Goal: Task Accomplishment & Management: Use online tool/utility

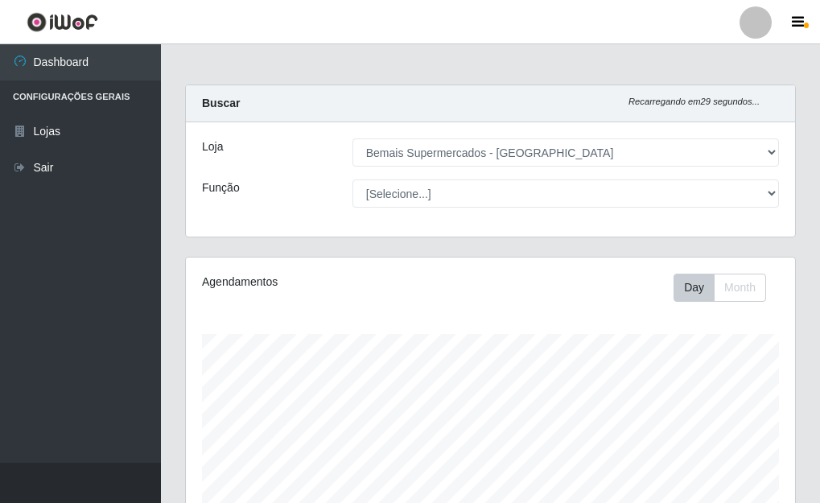
select select "249"
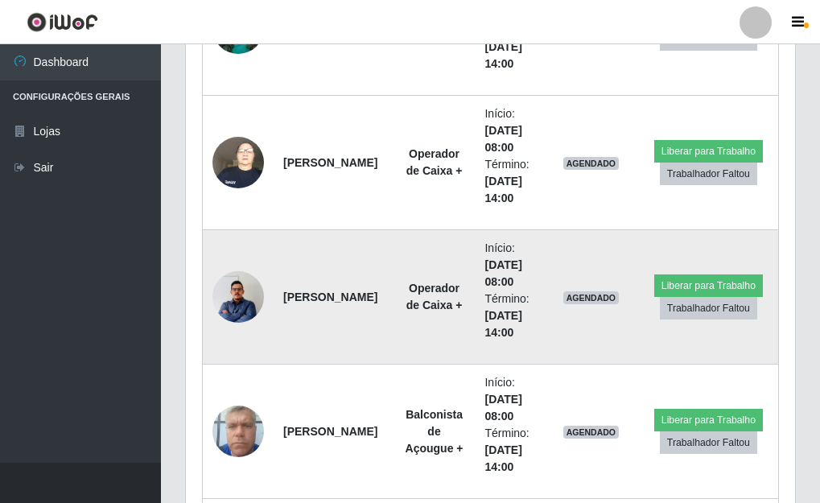
scroll to position [1584, 0]
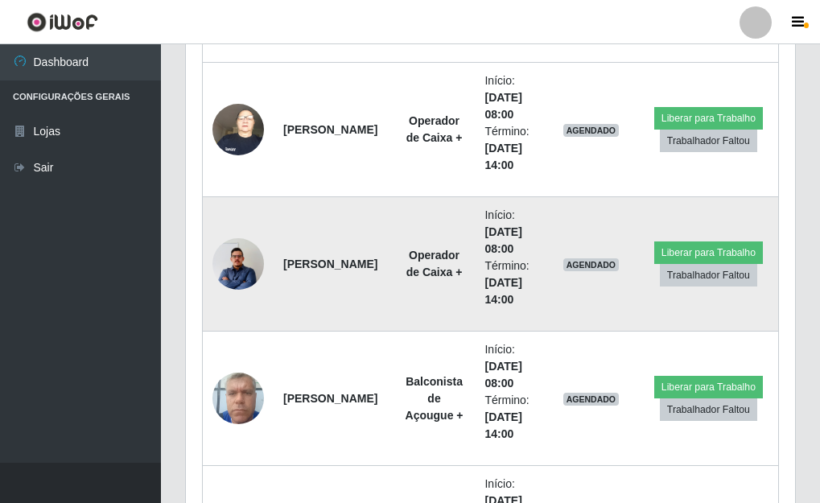
click at [243, 255] on img at bounding box center [238, 264] width 52 height 66
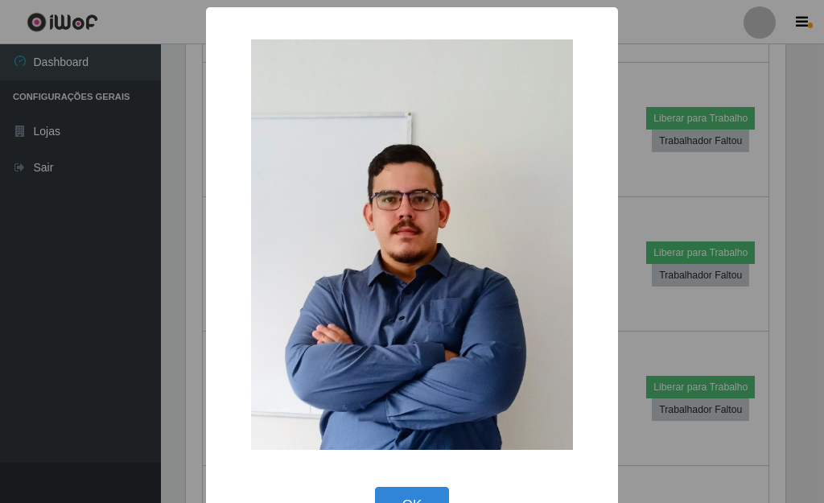
click at [622, 212] on div "× OK Cancel" at bounding box center [412, 251] width 824 height 503
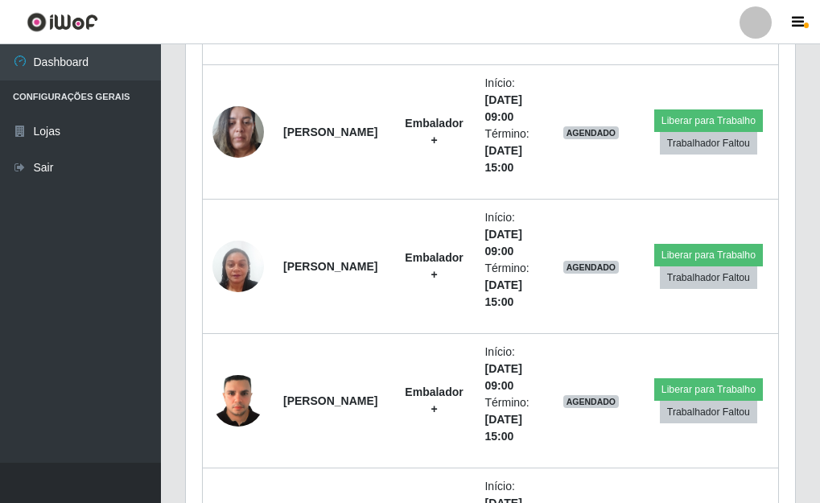
scroll to position [2550, 0]
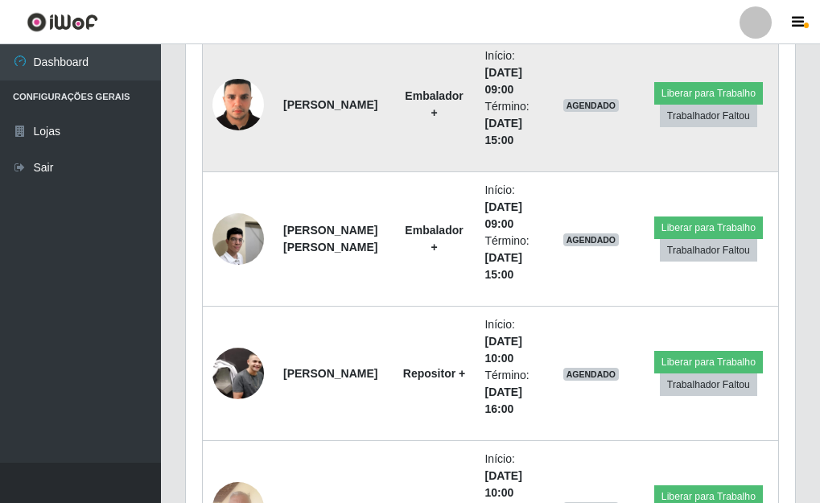
click at [237, 101] on img at bounding box center [238, 104] width 52 height 68
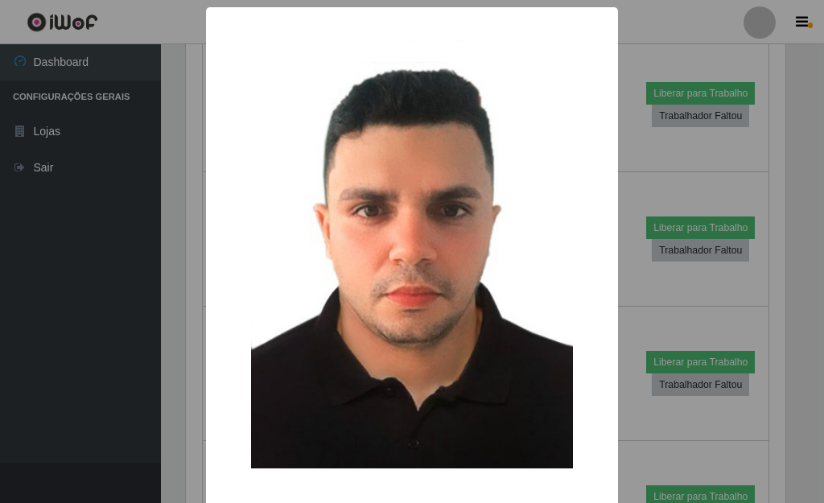
click at [613, 253] on div "× OK Cancel" at bounding box center [412, 251] width 824 height 503
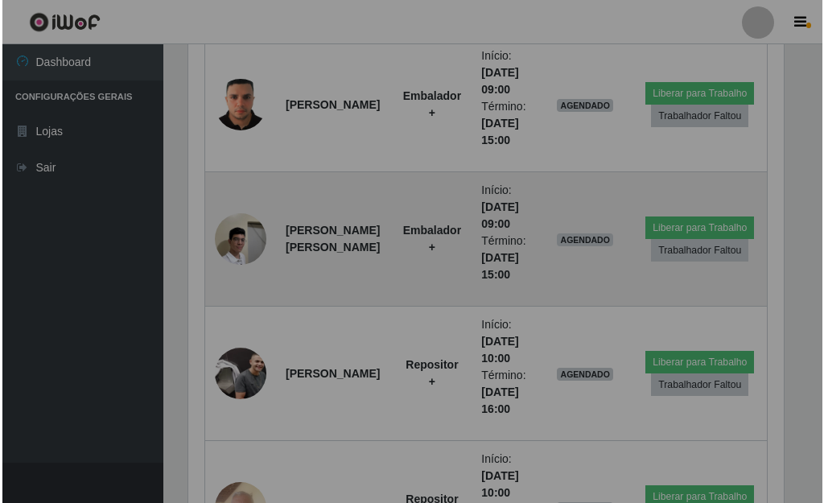
scroll to position [334, 609]
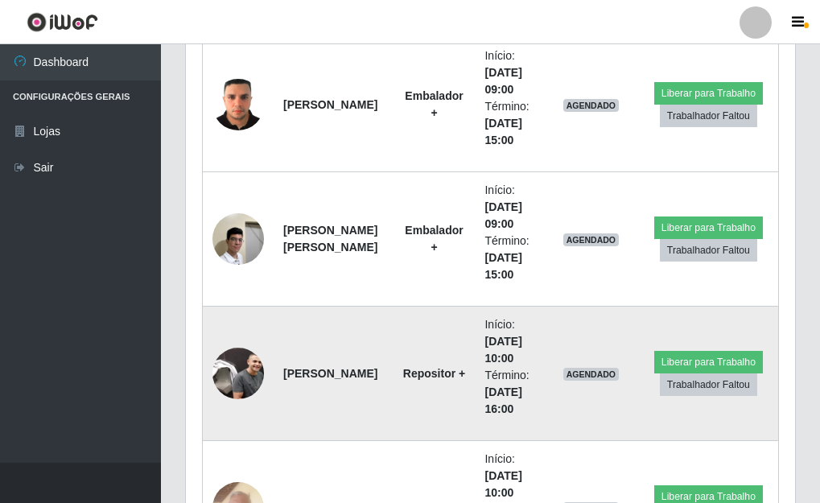
click at [254, 374] on img at bounding box center [238, 374] width 52 height 52
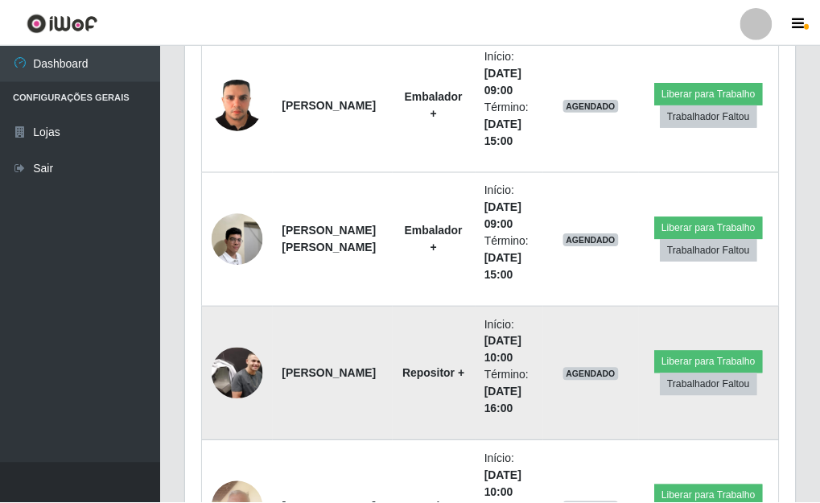
scroll to position [334, 600]
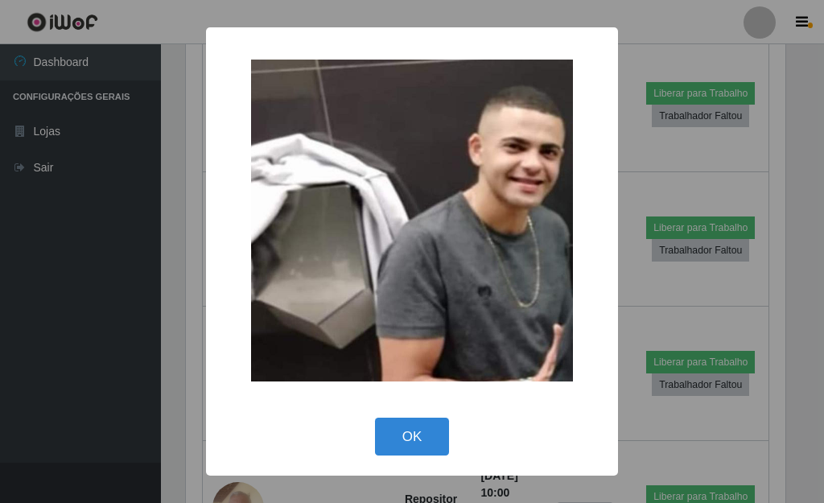
click at [635, 291] on div "× OK Cancel" at bounding box center [412, 251] width 824 height 503
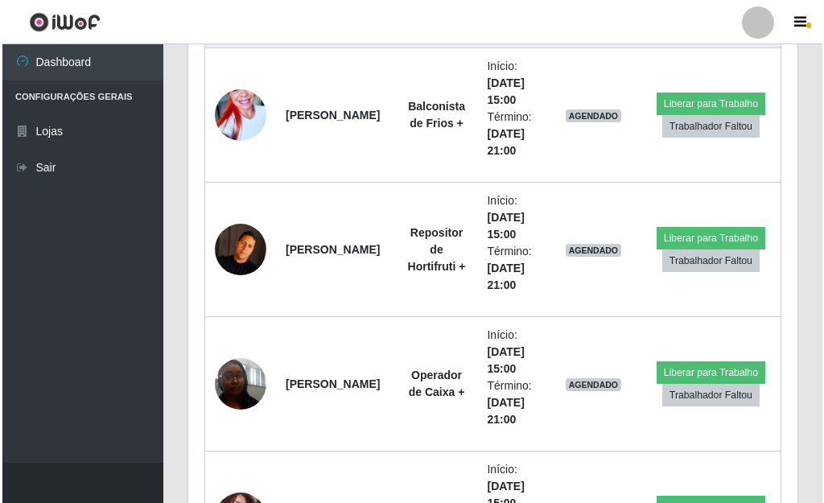
scroll to position [4159, 0]
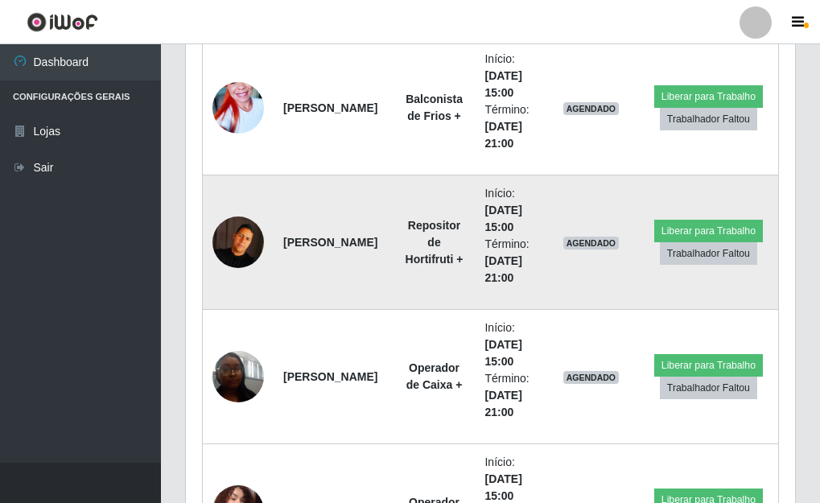
click at [237, 233] on img at bounding box center [238, 242] width 52 height 52
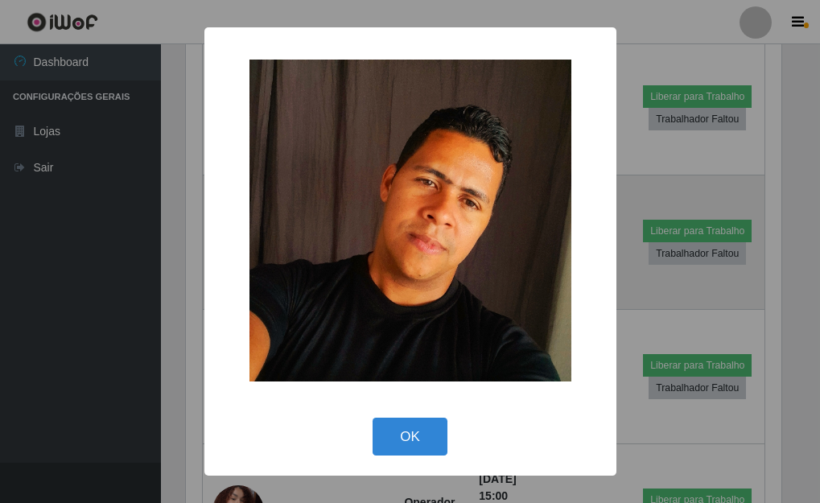
scroll to position [0, 0]
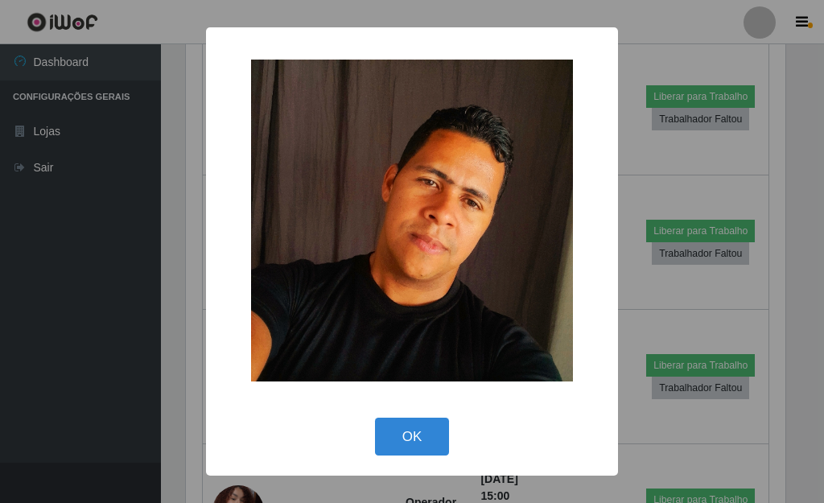
click at [625, 302] on div "× OK Cancel" at bounding box center [412, 251] width 824 height 503
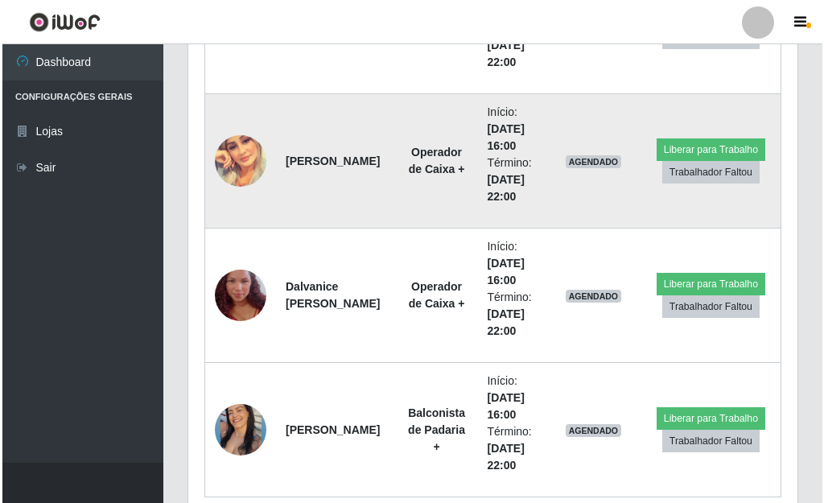
scroll to position [5608, 0]
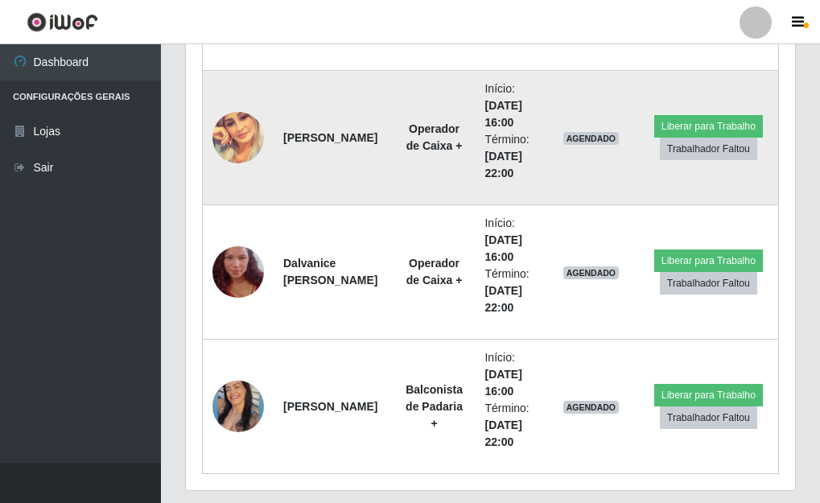
click at [235, 136] on img at bounding box center [238, 138] width 52 height 52
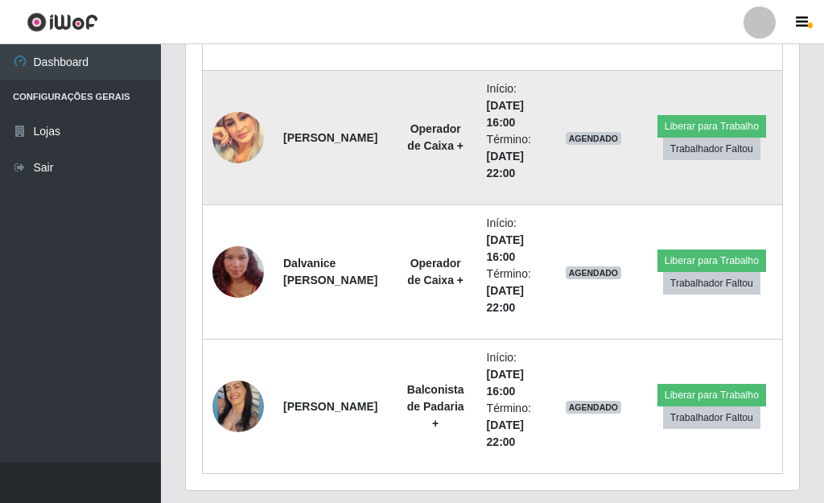
scroll to position [804468, 804203]
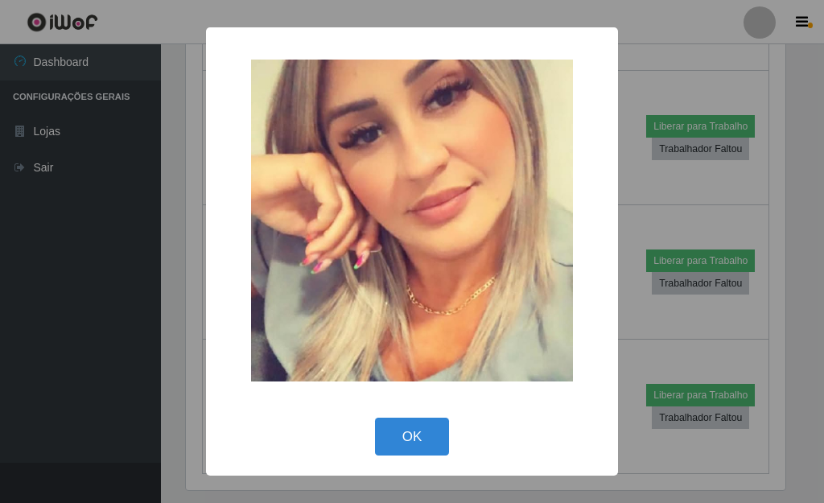
click at [625, 239] on div "× OK Cancel" at bounding box center [412, 251] width 824 height 503
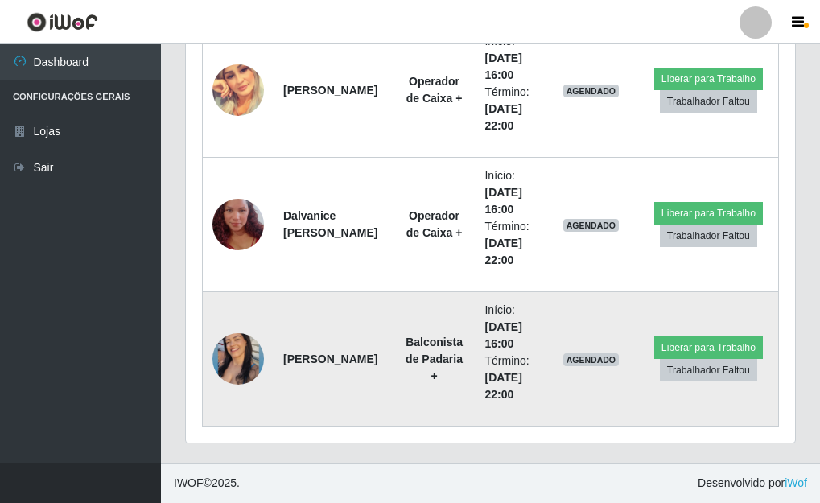
click at [249, 352] on img at bounding box center [238, 359] width 52 height 64
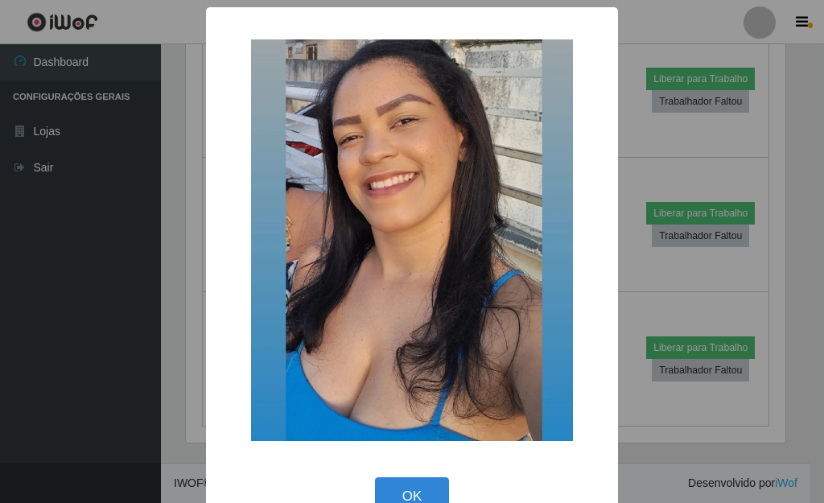
click at [622, 270] on div "× OK Cancel" at bounding box center [412, 251] width 824 height 503
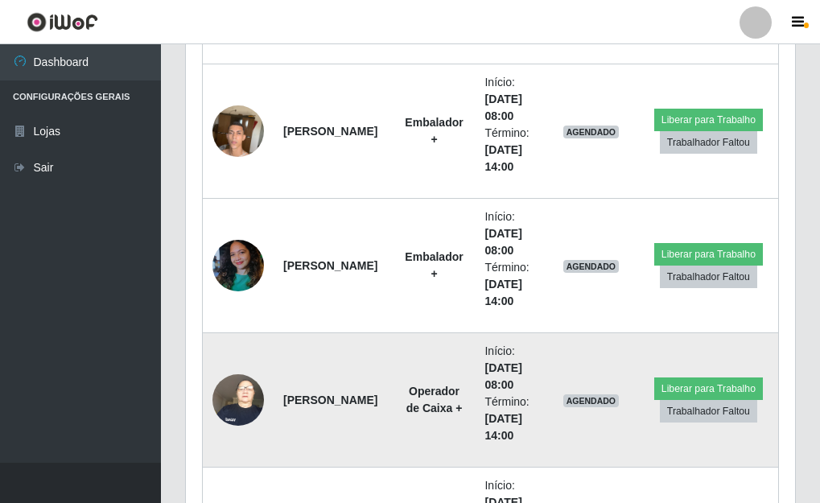
scroll to position [1390, 0]
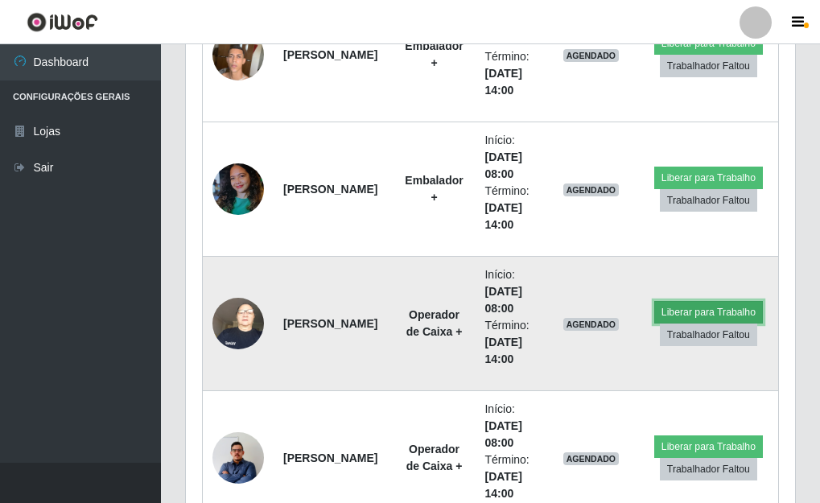
click at [678, 307] on button "Liberar para Trabalho" at bounding box center [708, 312] width 109 height 23
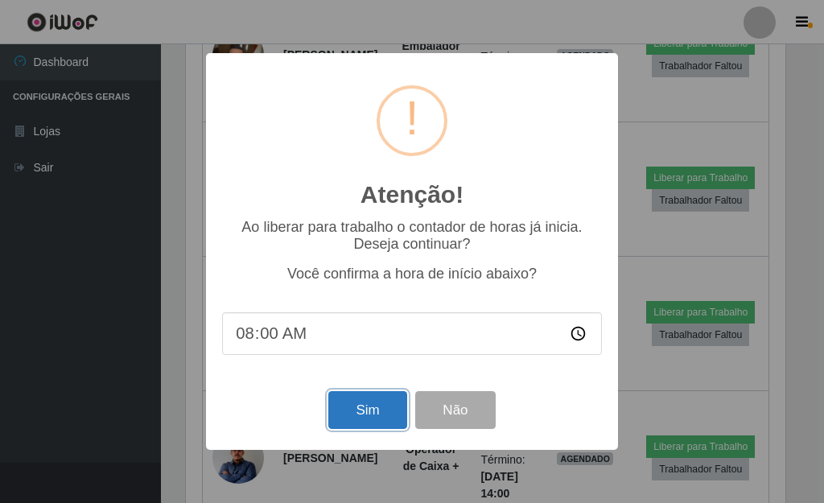
click at [370, 402] on button "Sim" at bounding box center [367, 410] width 78 height 38
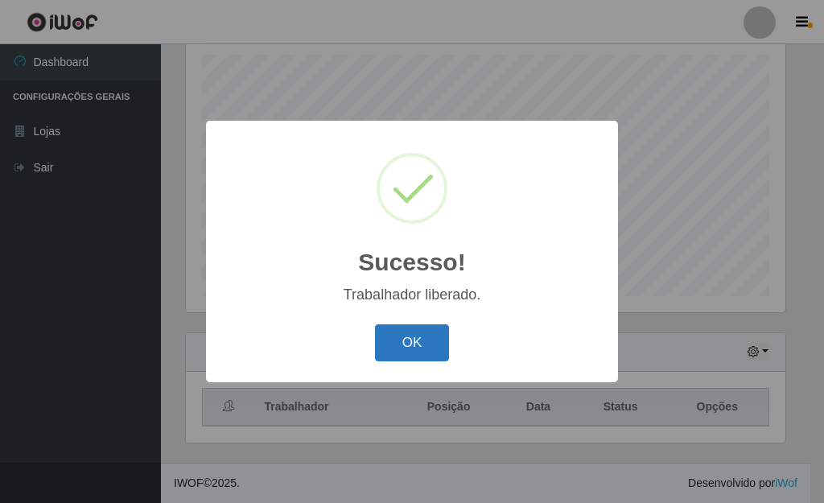
drag, startPoint x: 415, startPoint y: 327, endPoint x: 410, endPoint y: 339, distance: 13.3
click at [416, 328] on button "OK" at bounding box center [412, 343] width 75 height 38
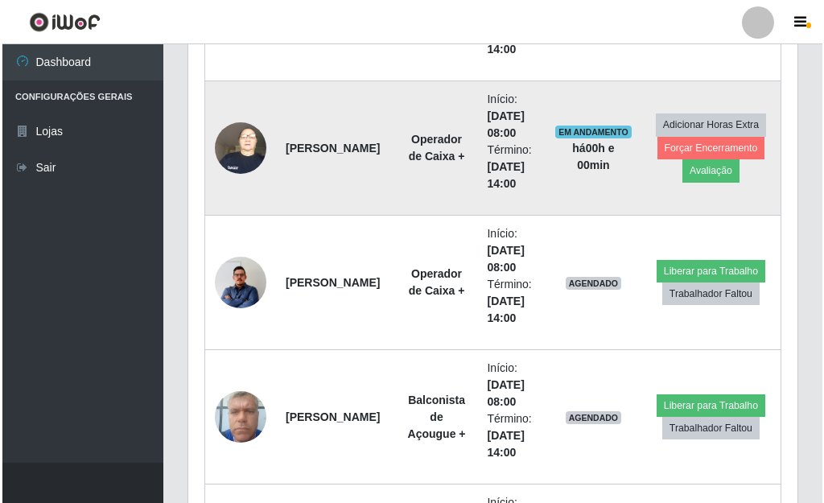
scroll to position [1567, 0]
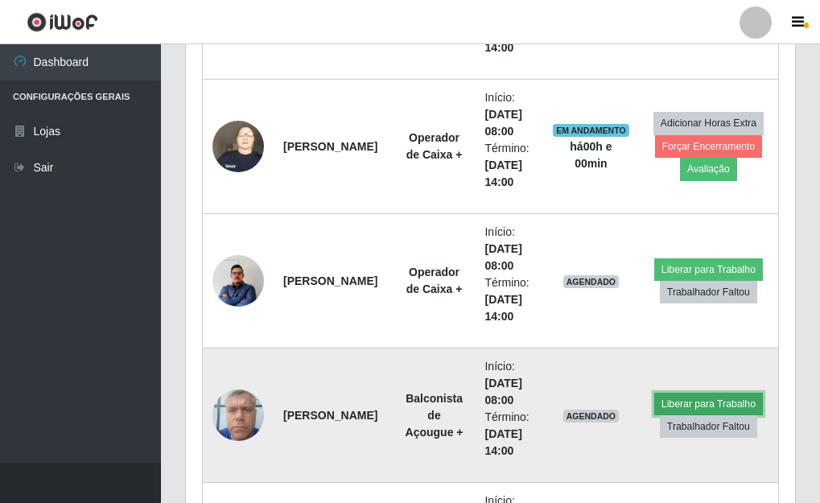
click at [689, 400] on button "Liberar para Trabalho" at bounding box center [708, 404] width 109 height 23
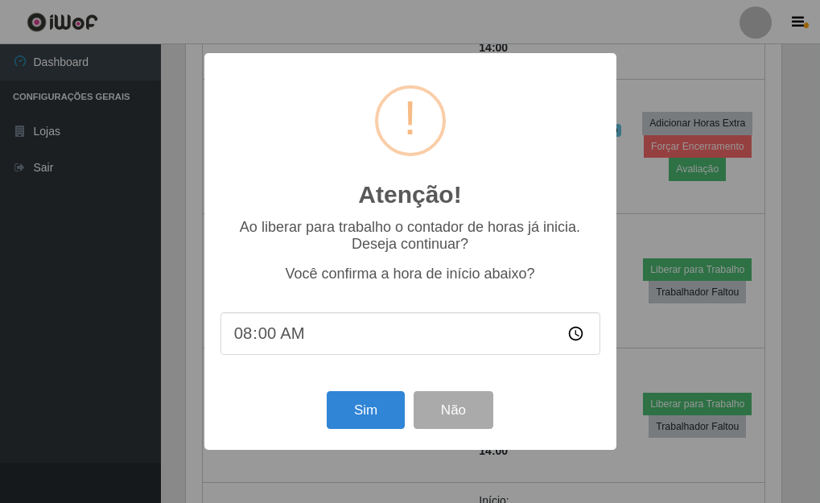
scroll to position [334, 600]
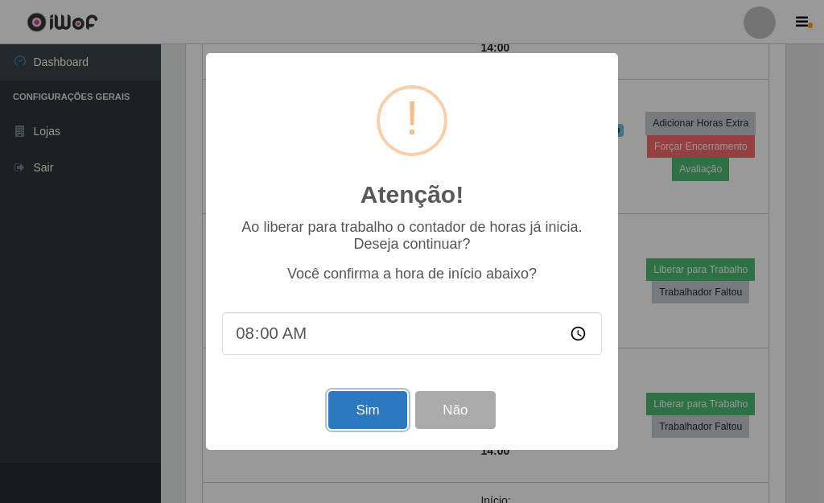
click at [359, 416] on button "Sim" at bounding box center [367, 410] width 78 height 38
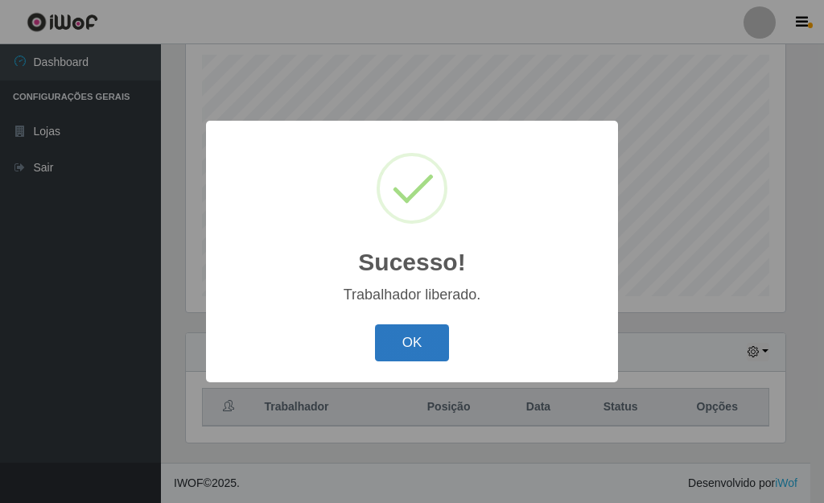
click at [435, 348] on button "OK" at bounding box center [412, 343] width 75 height 38
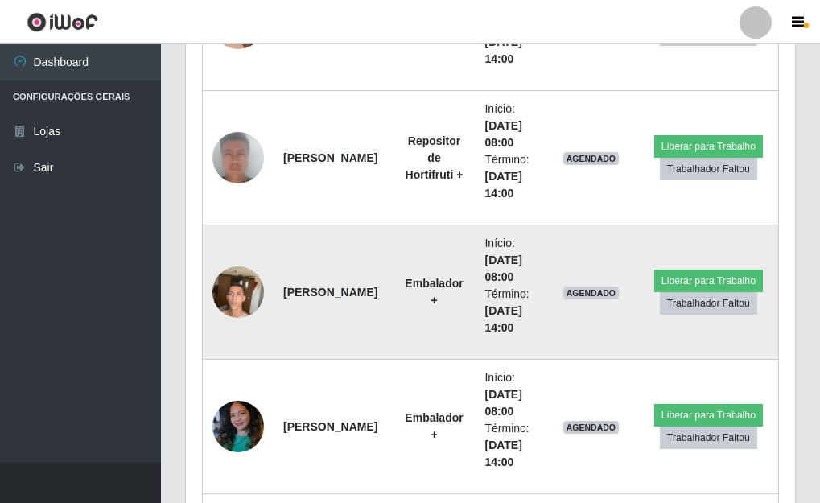
scroll to position [1245, 0]
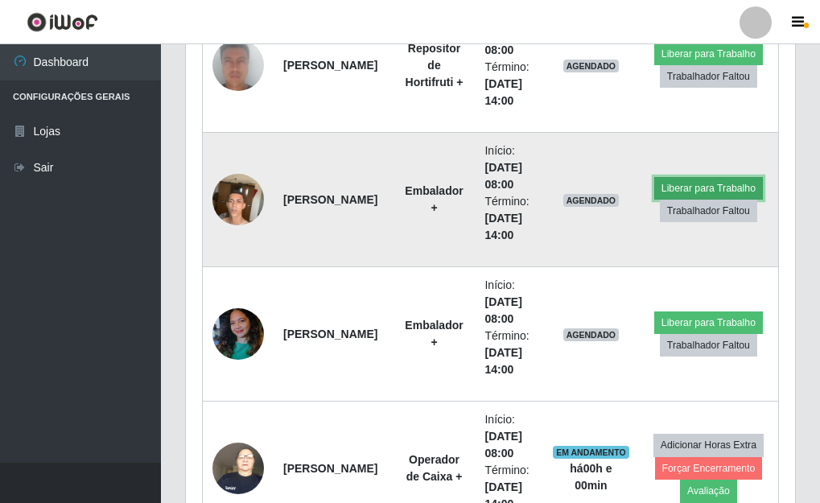
click at [667, 183] on button "Liberar para Trabalho" at bounding box center [708, 188] width 109 height 23
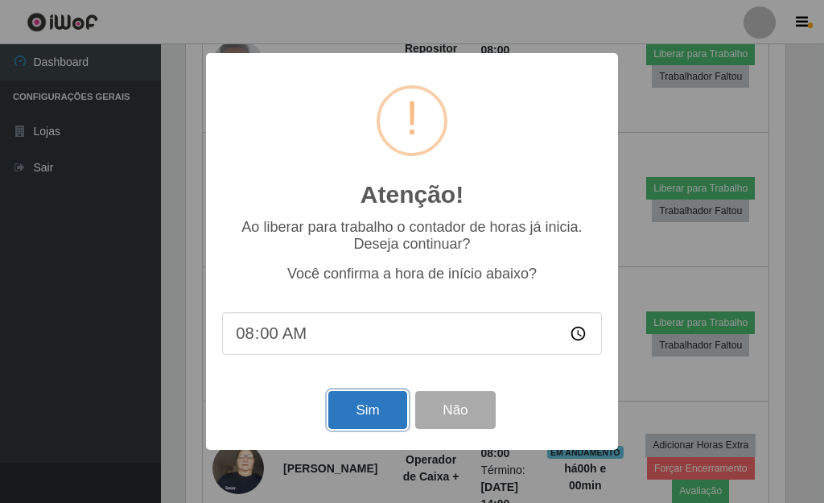
click at [354, 406] on button "Sim" at bounding box center [367, 410] width 78 height 38
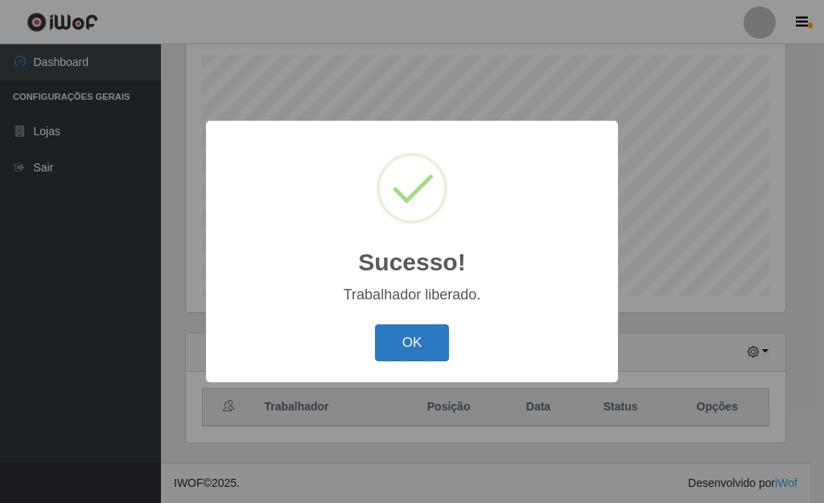
click at [406, 352] on button "OK" at bounding box center [412, 343] width 75 height 38
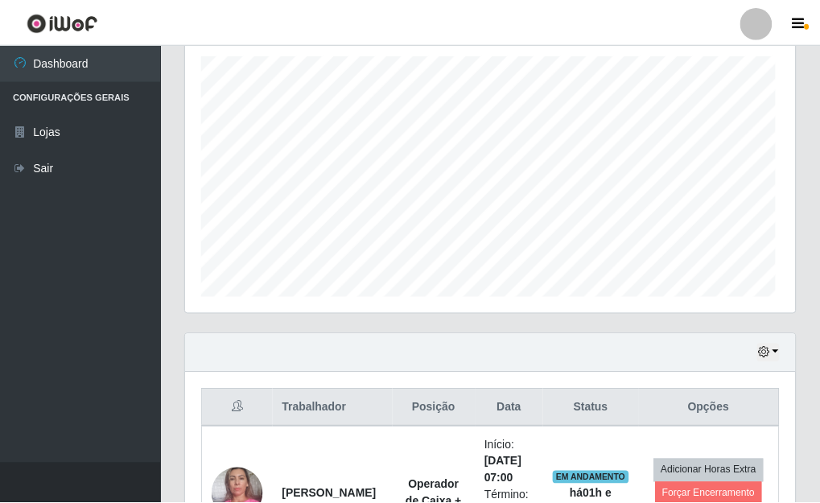
scroll to position [804468, 804193]
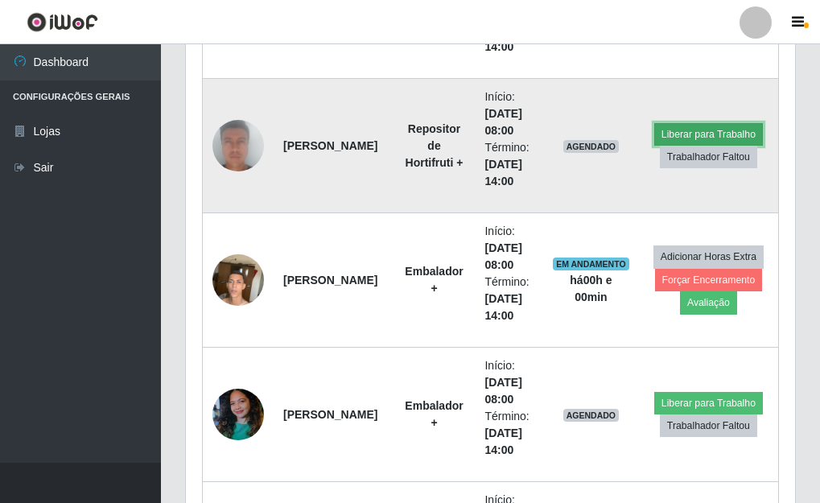
click at [676, 134] on button "Liberar para Trabalho" at bounding box center [708, 134] width 109 height 23
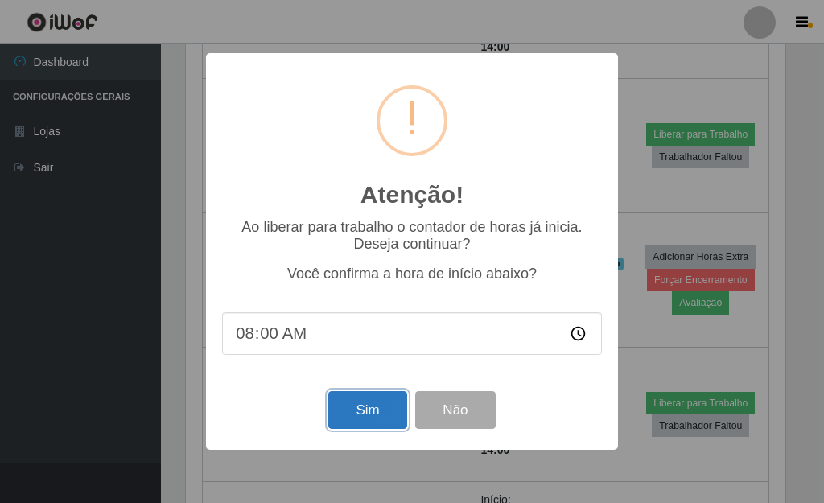
click at [369, 410] on button "Sim" at bounding box center [367, 410] width 78 height 38
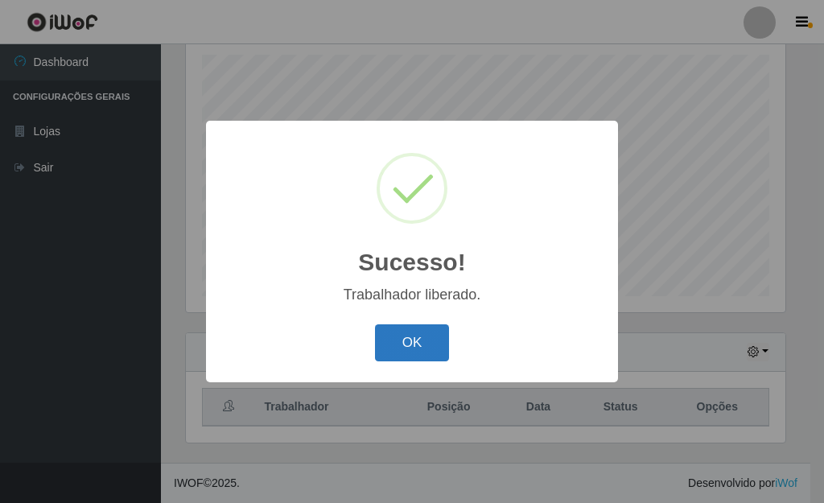
click at [397, 344] on button "OK" at bounding box center [412, 343] width 75 height 38
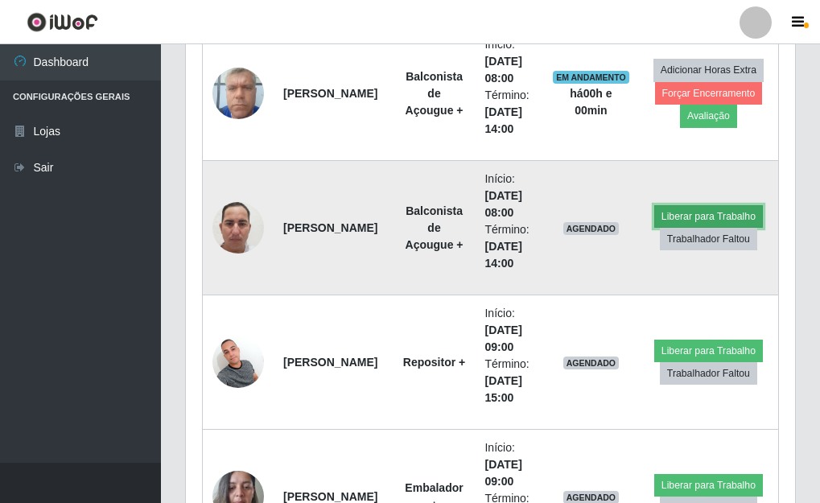
click at [682, 217] on button "Liberar para Trabalho" at bounding box center [708, 216] width 109 height 23
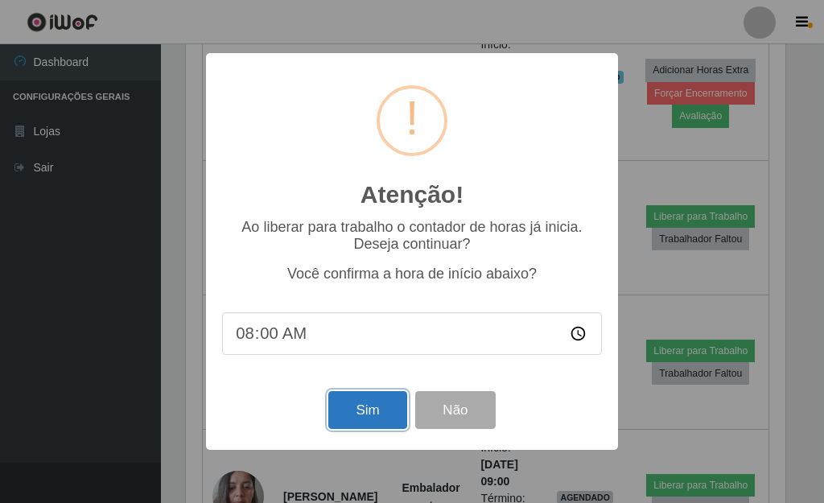
click at [390, 414] on button "Sim" at bounding box center [367, 410] width 78 height 38
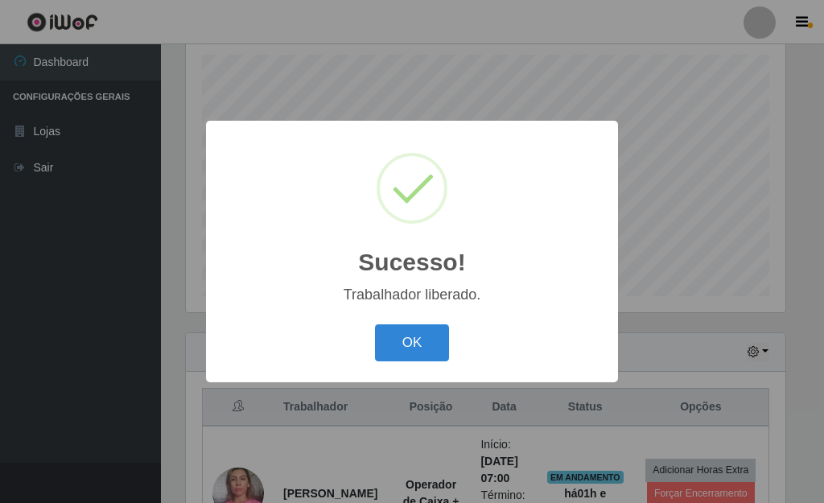
drag, startPoint x: 391, startPoint y: 334, endPoint x: 372, endPoint y: 345, distance: 22.4
click at [395, 336] on button "OK" at bounding box center [412, 343] width 75 height 38
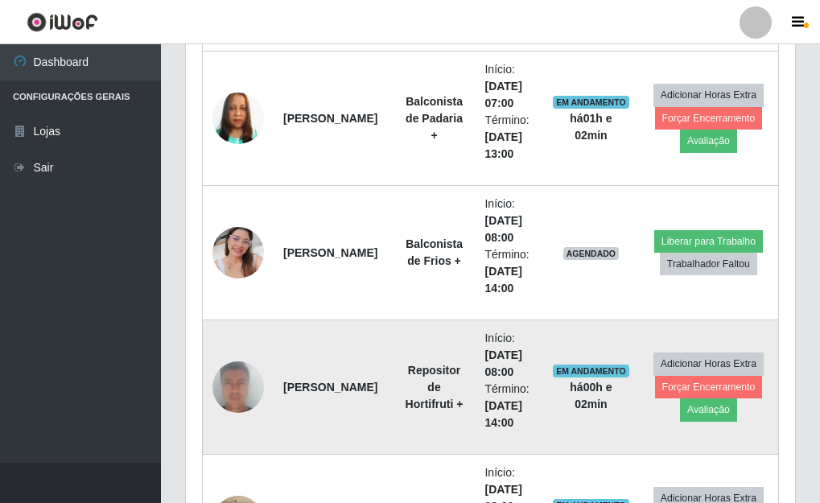
scroll to position [1004, 0]
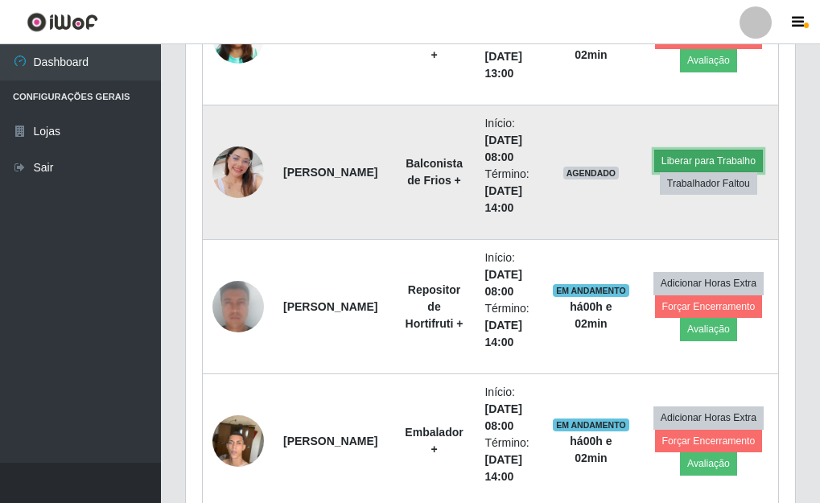
click at [670, 155] on button "Liberar para Trabalho" at bounding box center [708, 161] width 109 height 23
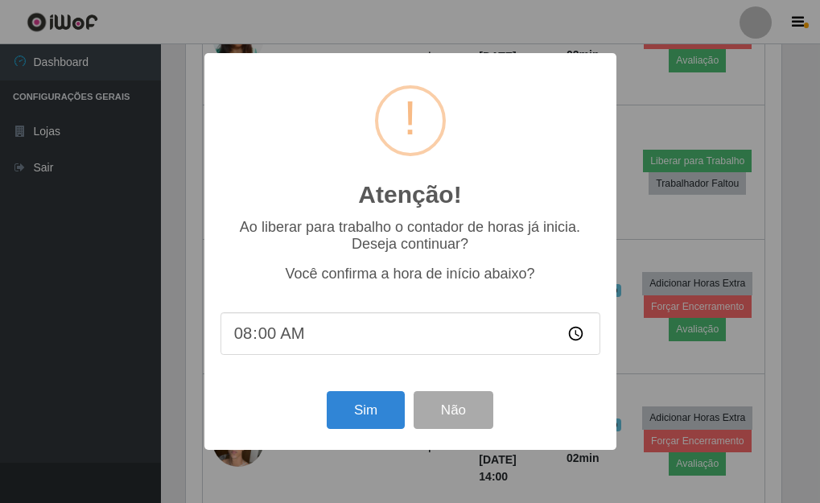
scroll to position [334, 600]
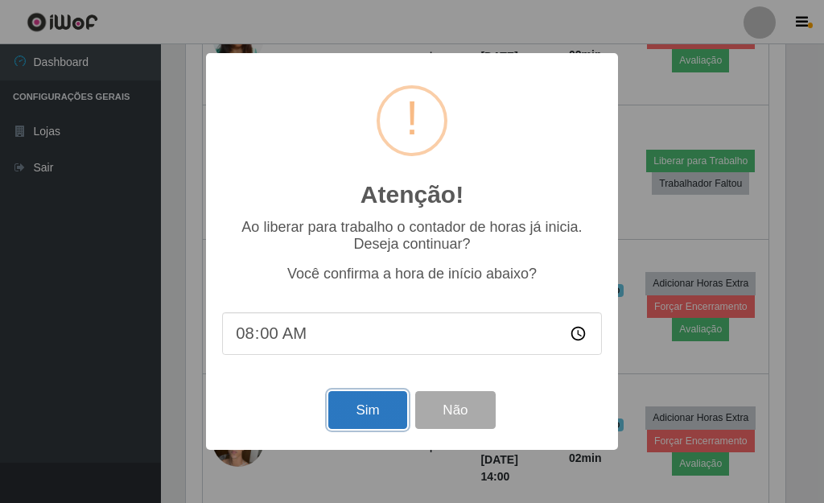
click at [357, 419] on button "Sim" at bounding box center [367, 410] width 78 height 38
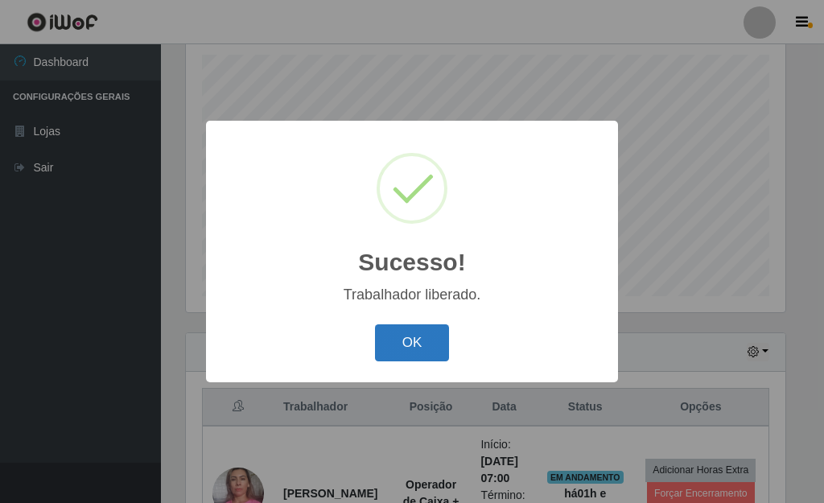
click at [397, 352] on button "OK" at bounding box center [412, 343] width 75 height 38
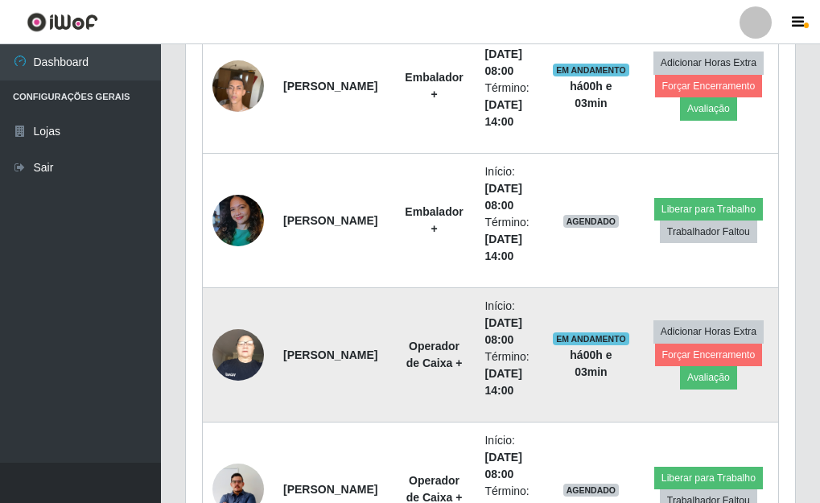
scroll to position [1326, 0]
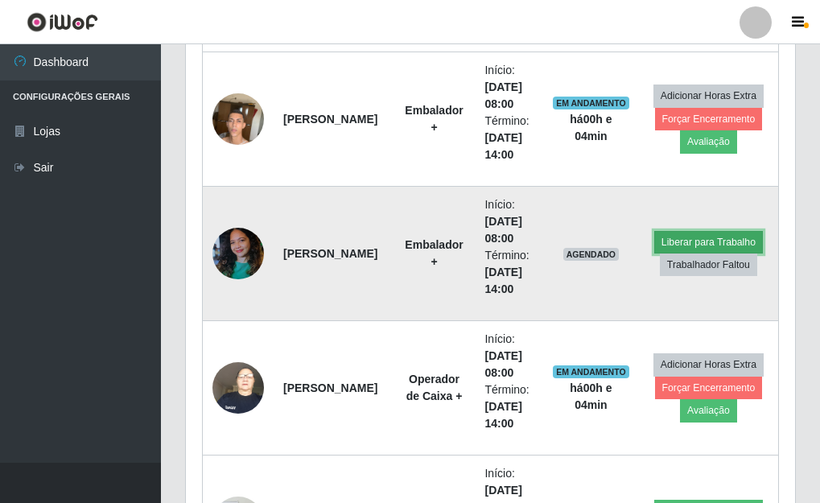
click at [673, 237] on button "Liberar para Trabalho" at bounding box center [708, 242] width 109 height 23
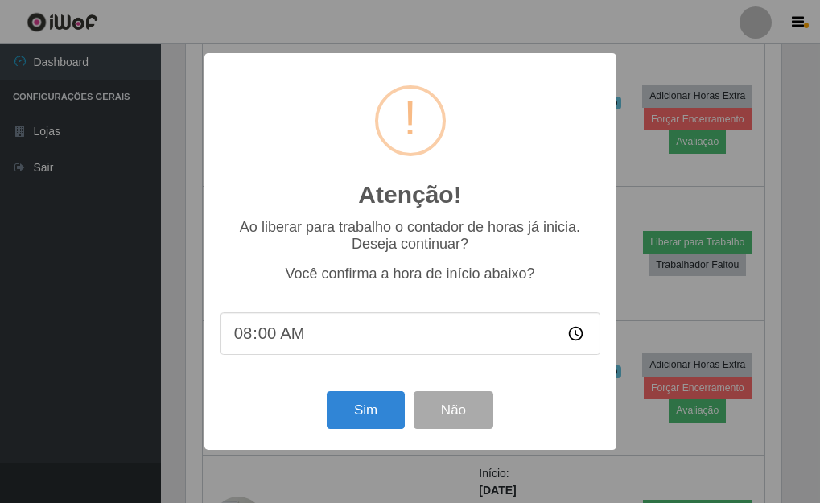
scroll to position [334, 600]
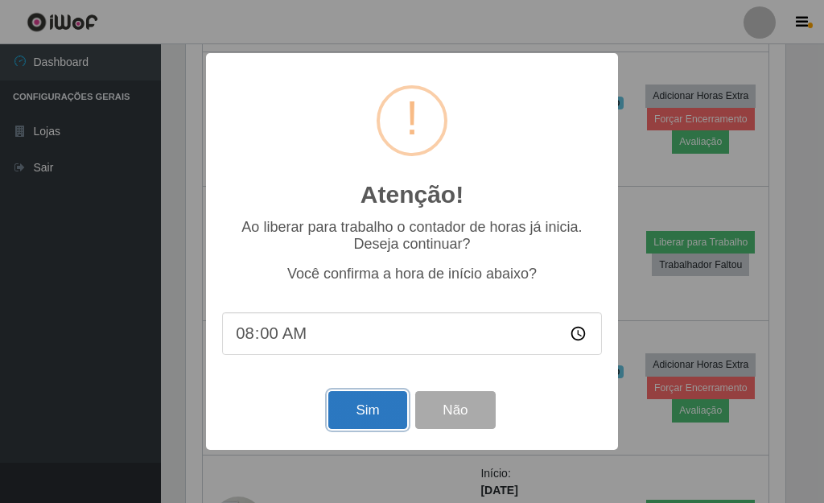
click at [344, 409] on button "Sim" at bounding box center [367, 410] width 78 height 38
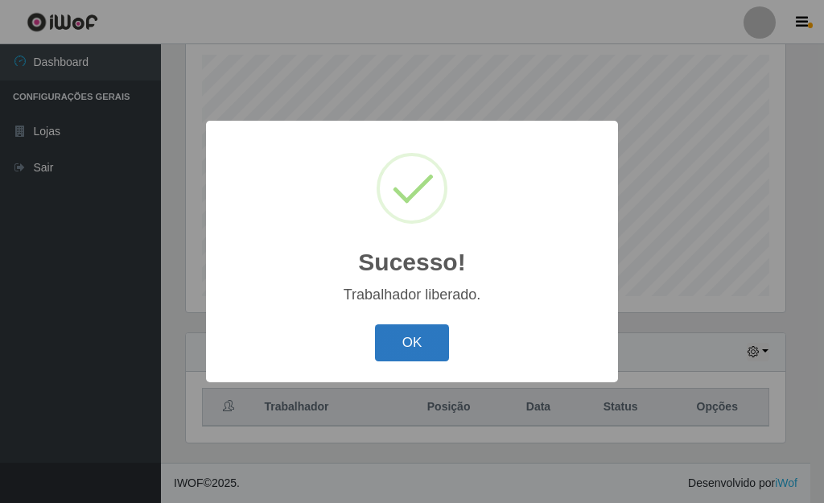
click at [443, 333] on button "OK" at bounding box center [412, 343] width 75 height 38
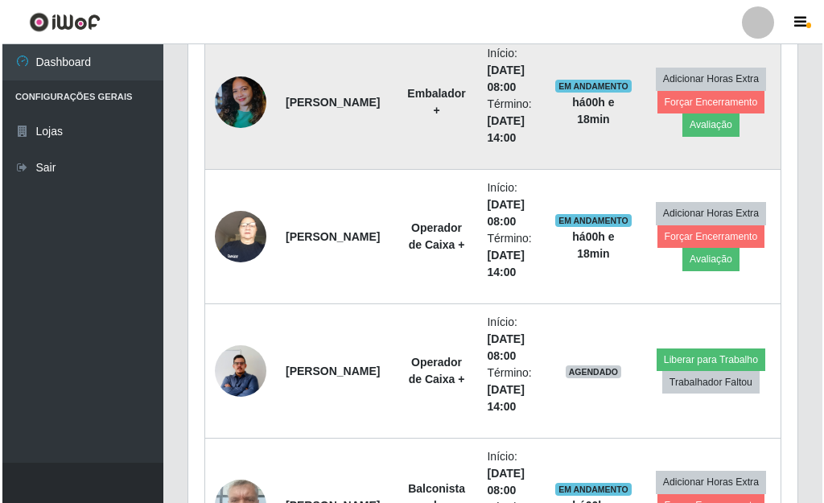
scroll to position [1567, 0]
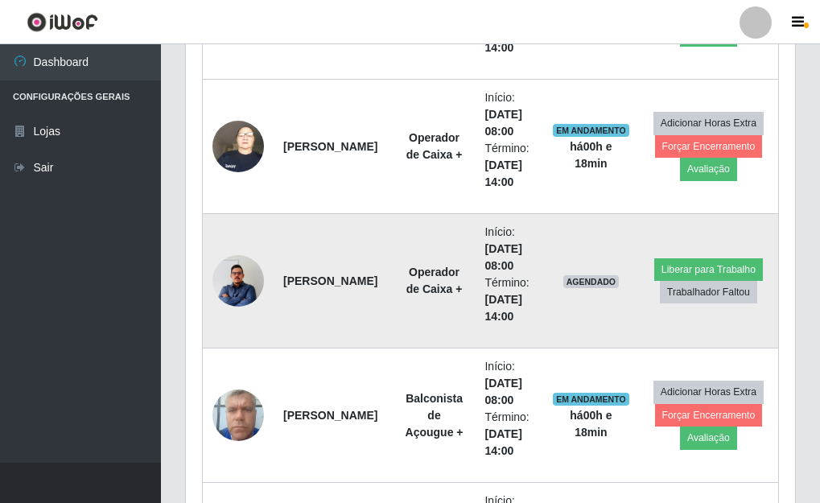
click at [233, 292] on img at bounding box center [238, 281] width 52 height 66
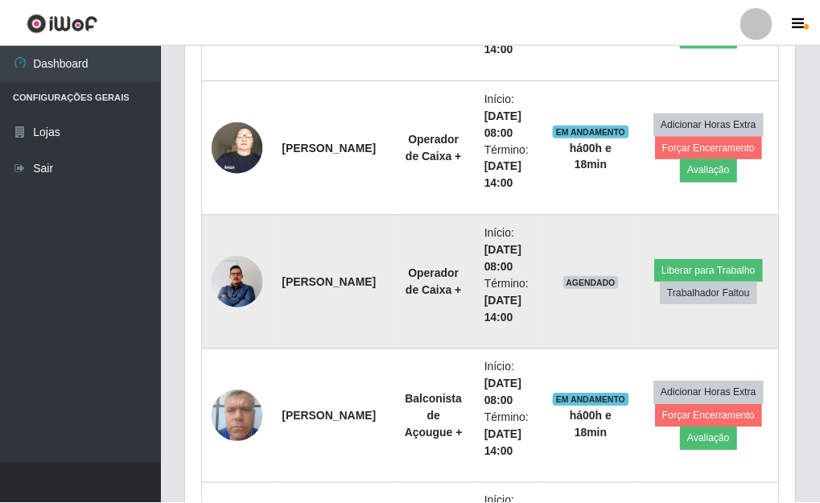
scroll to position [334, 600]
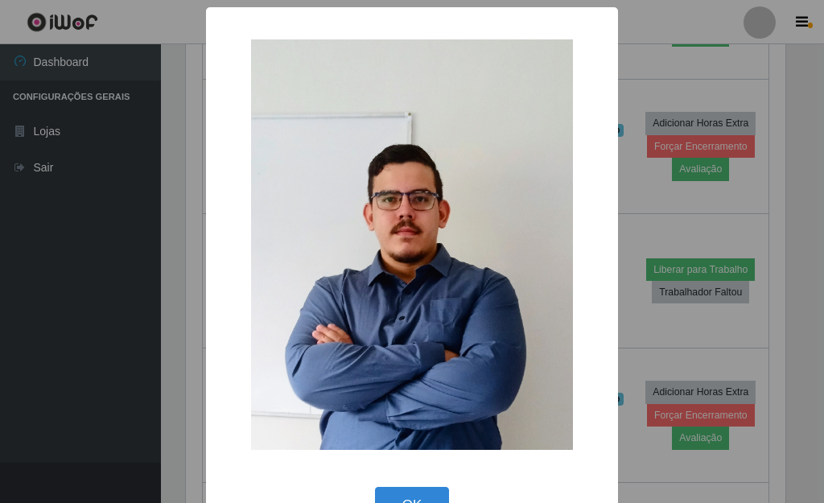
click at [630, 311] on div "× OK Cancel" at bounding box center [412, 251] width 824 height 503
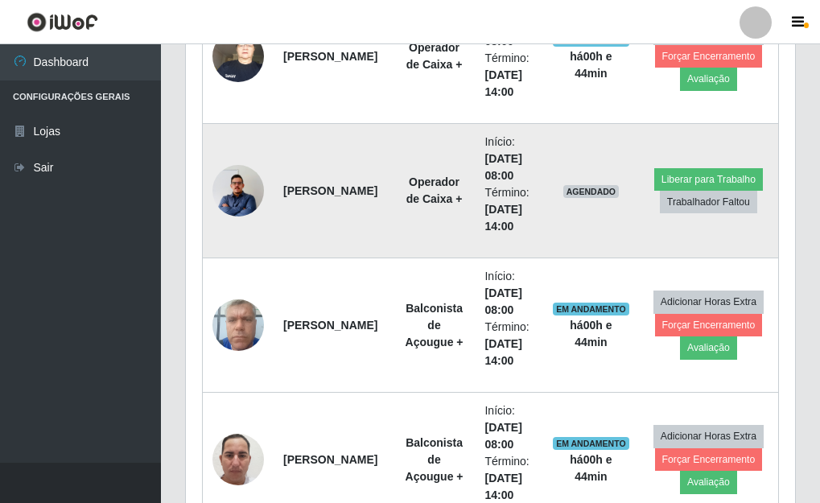
scroll to position [1647, 0]
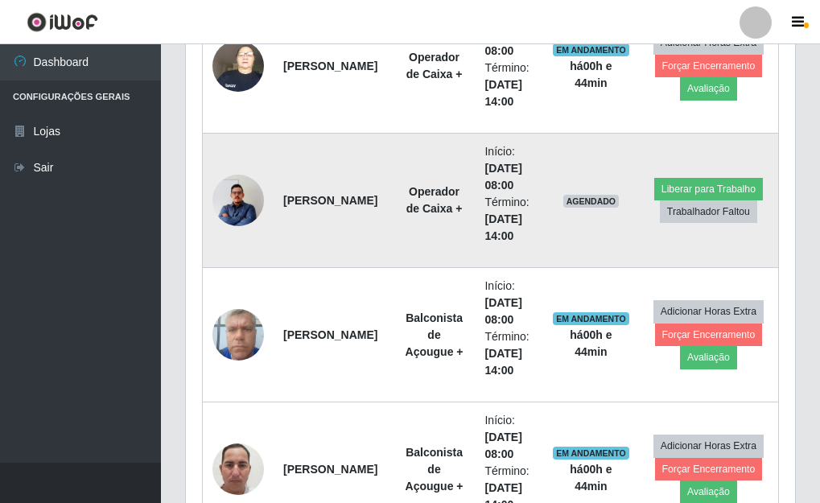
click at [234, 192] on img at bounding box center [238, 200] width 52 height 66
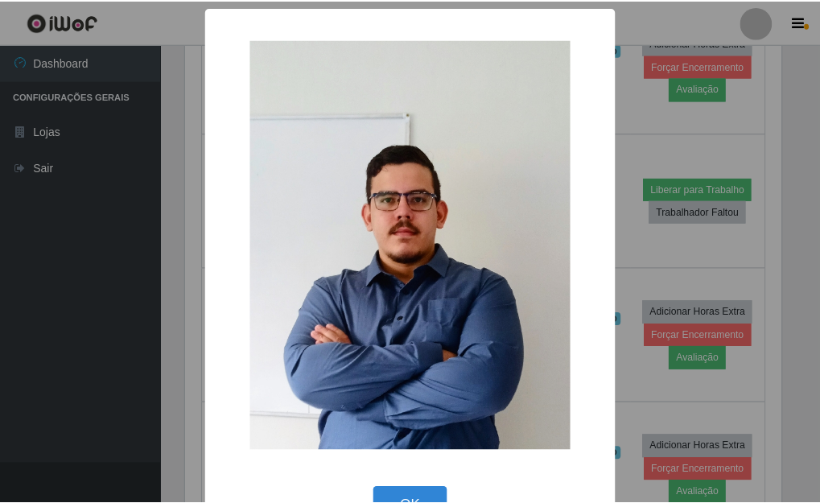
scroll to position [49, 0]
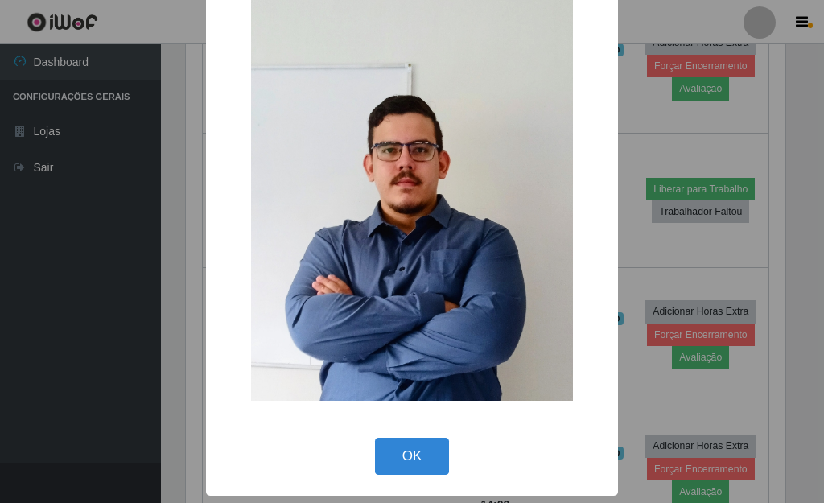
click at [647, 146] on div "× OK Cancel" at bounding box center [412, 251] width 824 height 503
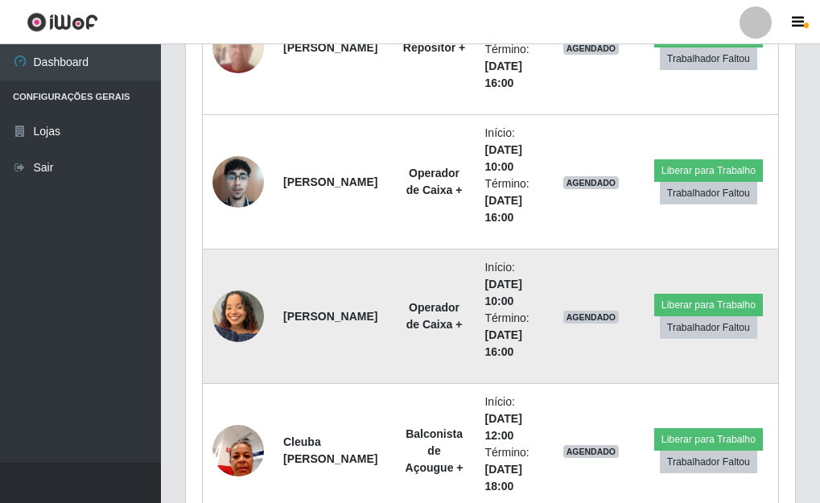
scroll to position [3016, 0]
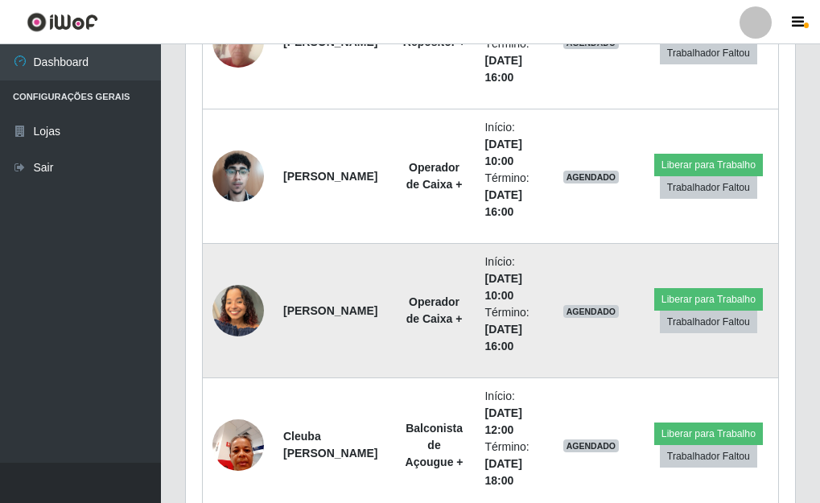
click at [230, 316] on img at bounding box center [238, 310] width 52 height 68
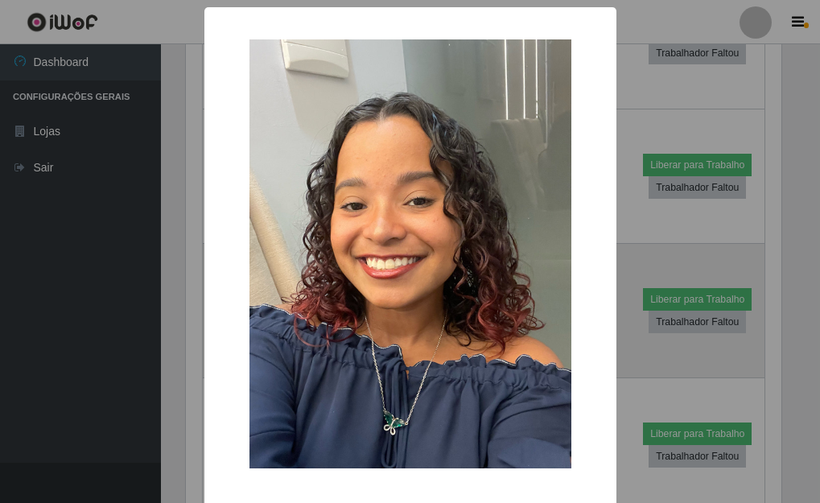
scroll to position [334, 600]
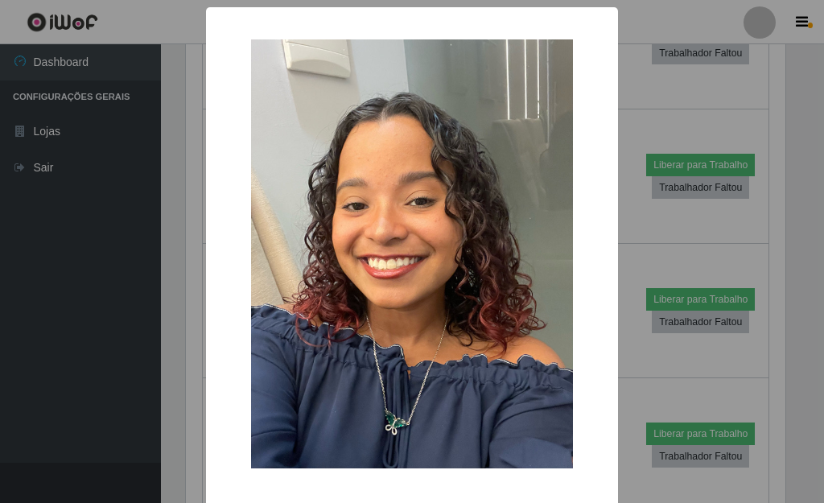
click at [605, 326] on div "× OK Cancel" at bounding box center [412, 285] width 412 height 556
click at [622, 351] on div "× OK Cancel" at bounding box center [412, 251] width 824 height 503
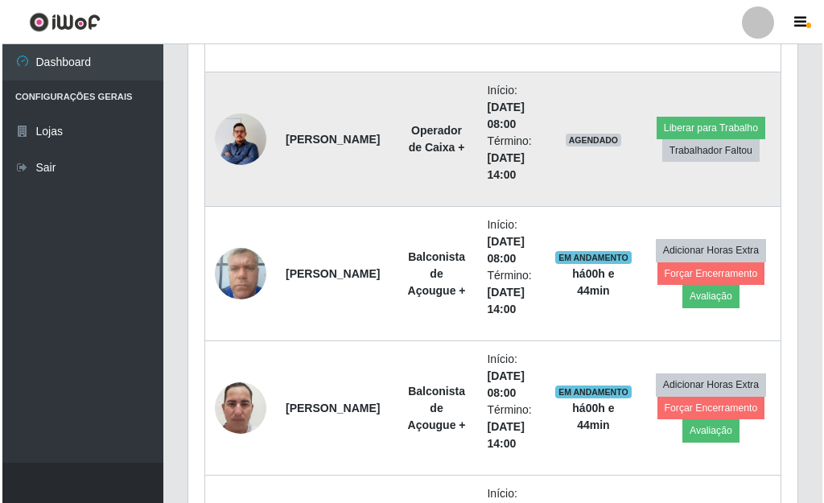
scroll to position [1728, 0]
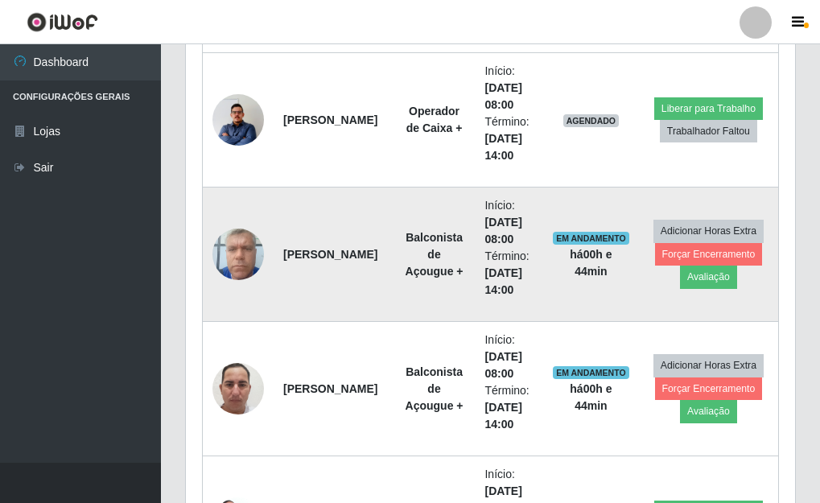
click at [229, 269] on img at bounding box center [238, 254] width 52 height 68
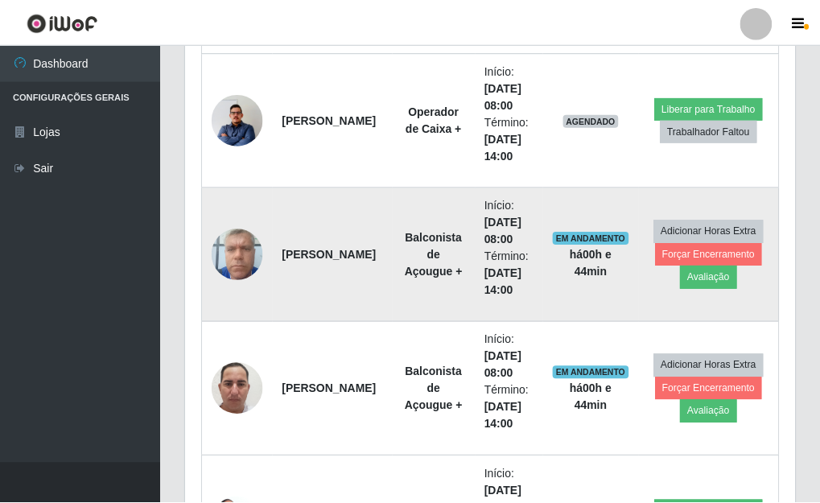
scroll to position [334, 600]
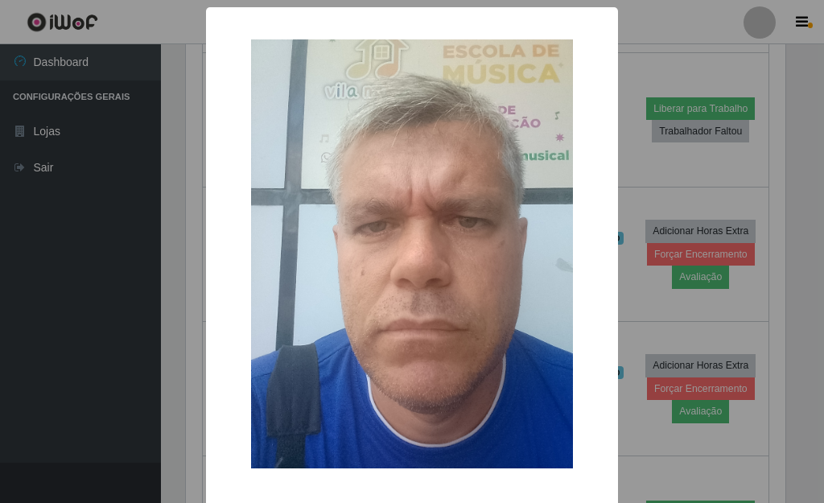
click at [615, 282] on div "× OK Cancel" at bounding box center [412, 251] width 824 height 503
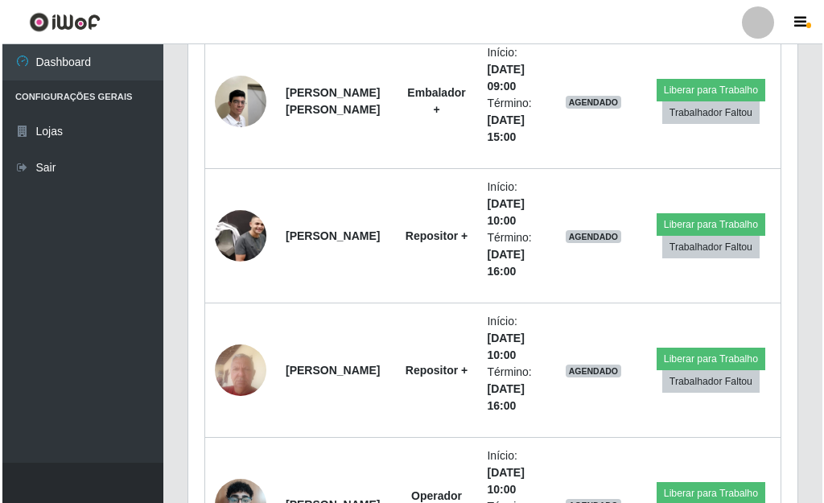
scroll to position [2694, 0]
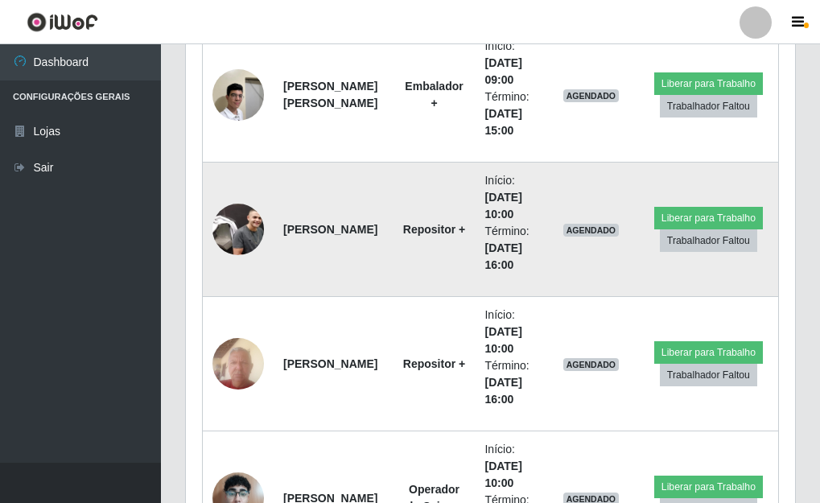
click at [234, 230] on img at bounding box center [238, 230] width 52 height 52
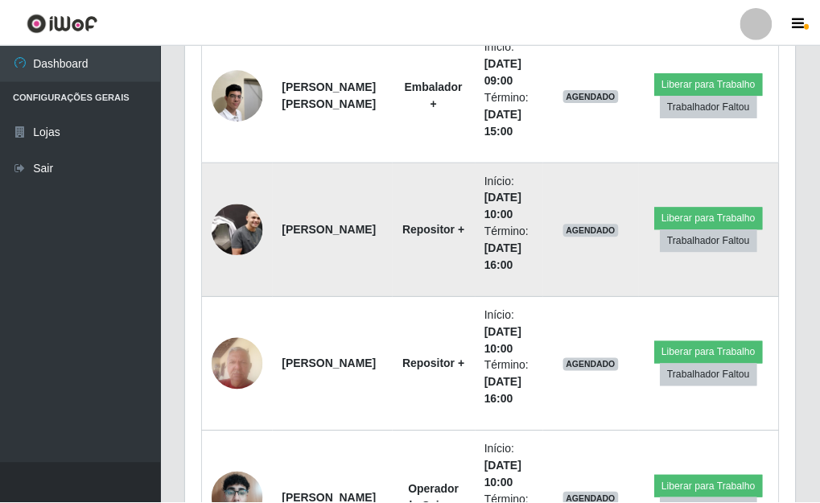
scroll to position [334, 600]
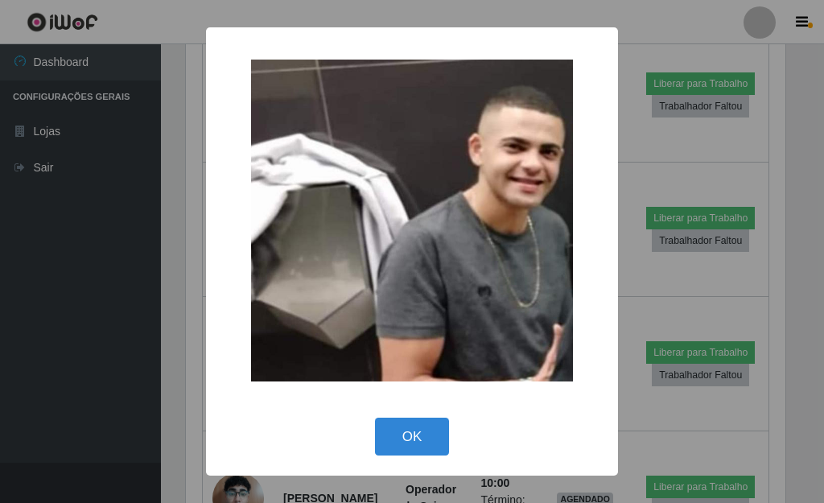
click at [616, 299] on div "× OK Cancel" at bounding box center [412, 251] width 412 height 448
click at [638, 278] on div "× OK Cancel" at bounding box center [412, 251] width 824 height 503
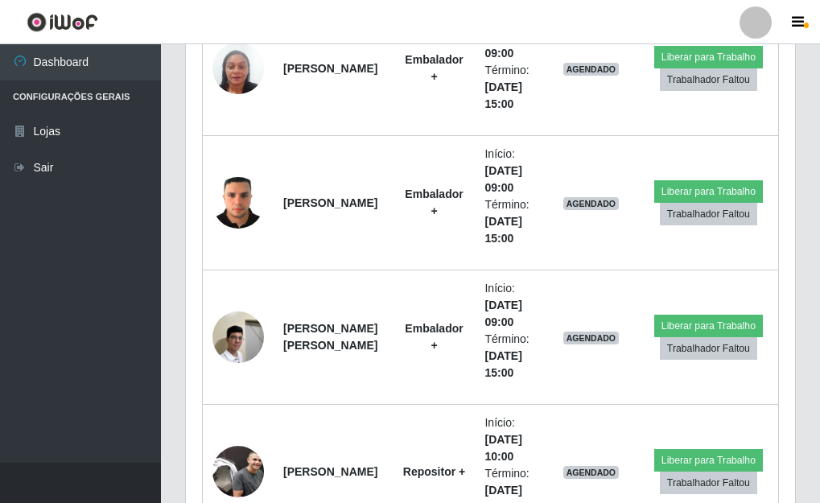
scroll to position [2452, 0]
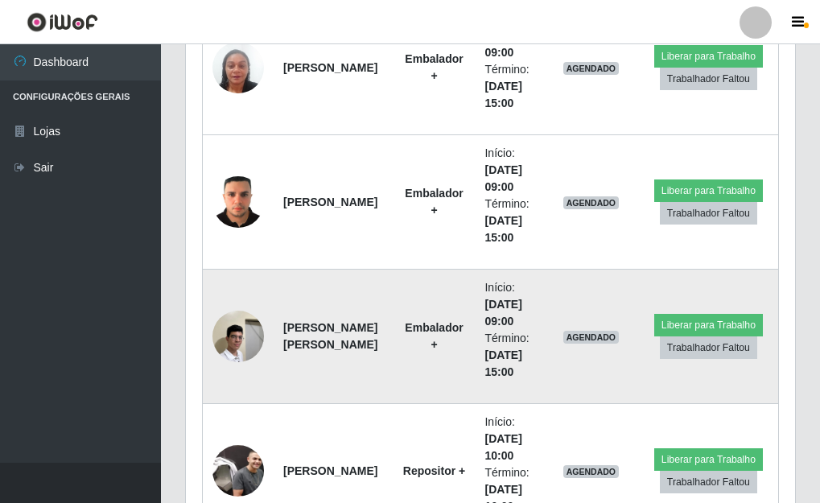
click at [232, 340] on img at bounding box center [238, 336] width 52 height 68
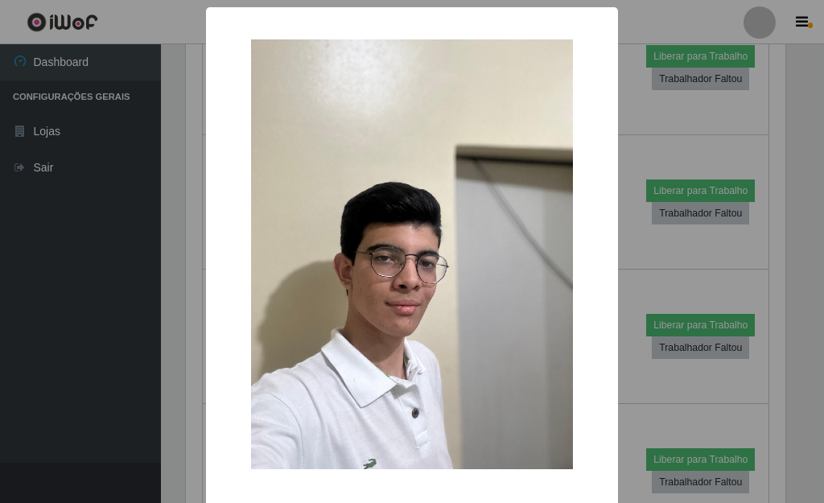
click at [627, 290] on div "× OK Cancel" at bounding box center [412, 251] width 824 height 503
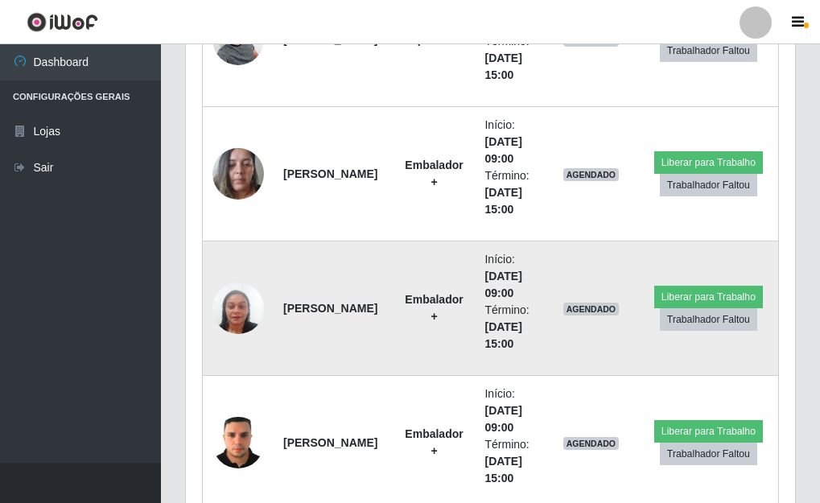
scroll to position [2211, 0]
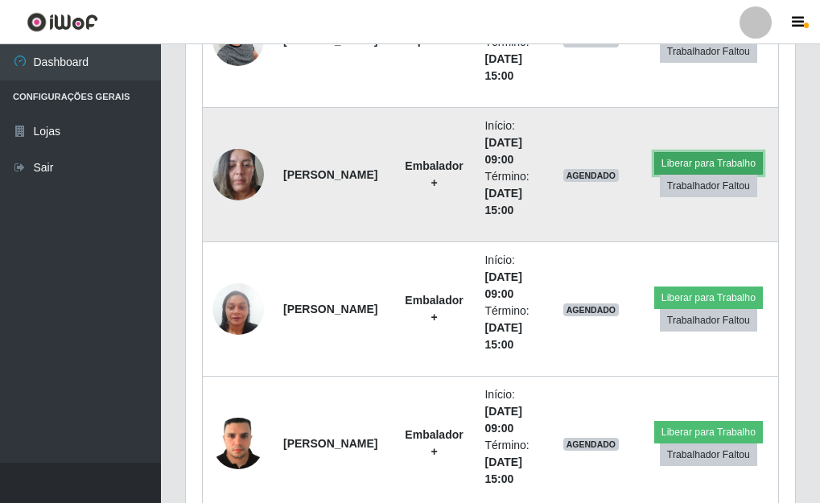
click at [690, 164] on button "Liberar para Trabalho" at bounding box center [708, 163] width 109 height 23
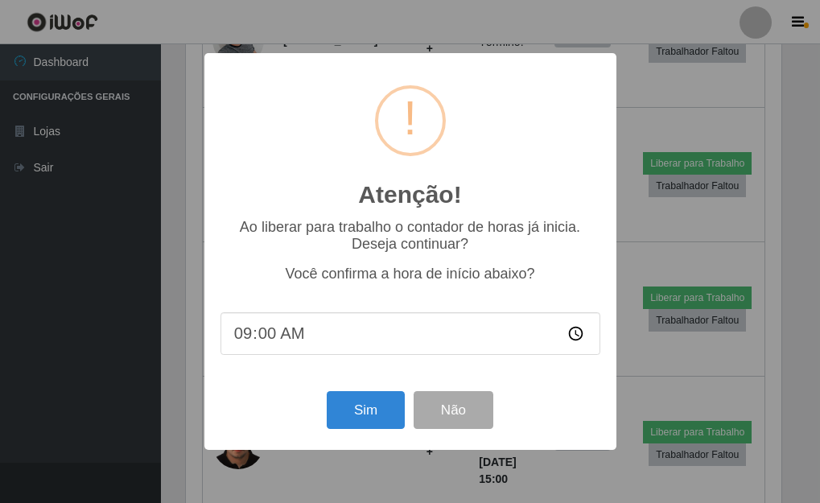
scroll to position [334, 600]
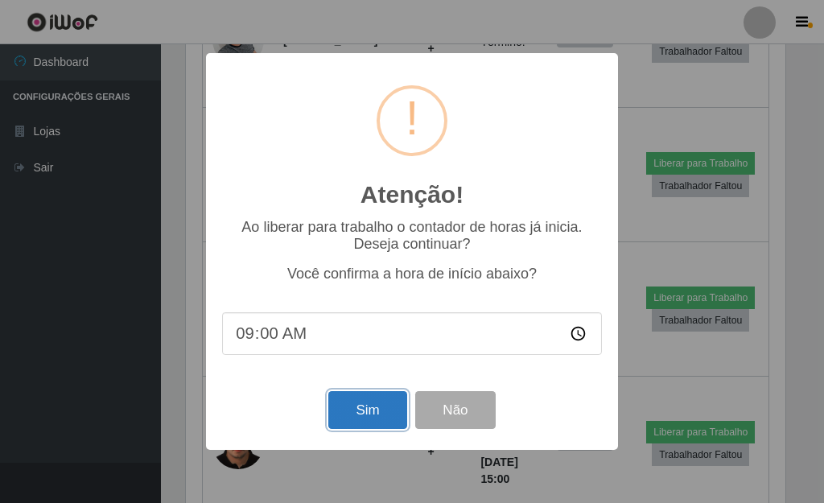
click at [362, 417] on button "Sim" at bounding box center [367, 410] width 78 height 38
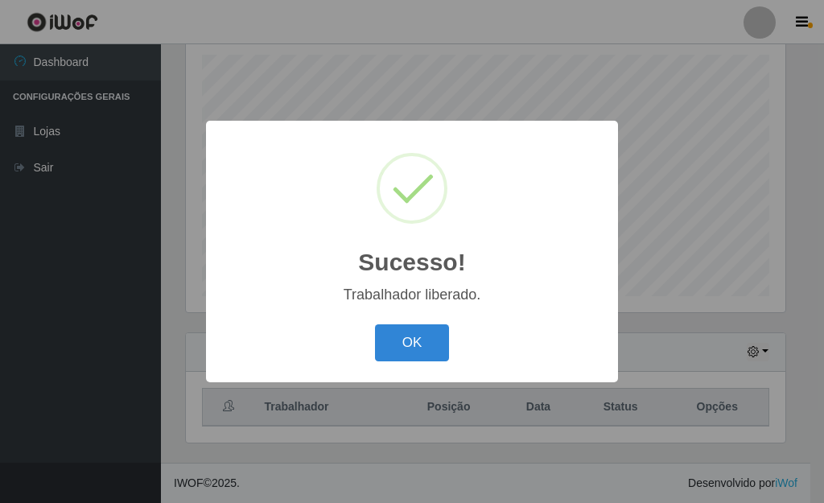
drag, startPoint x: 392, startPoint y: 344, endPoint x: 430, endPoint y: 342, distance: 37.9
click at [393, 344] on button "OK" at bounding box center [412, 343] width 75 height 38
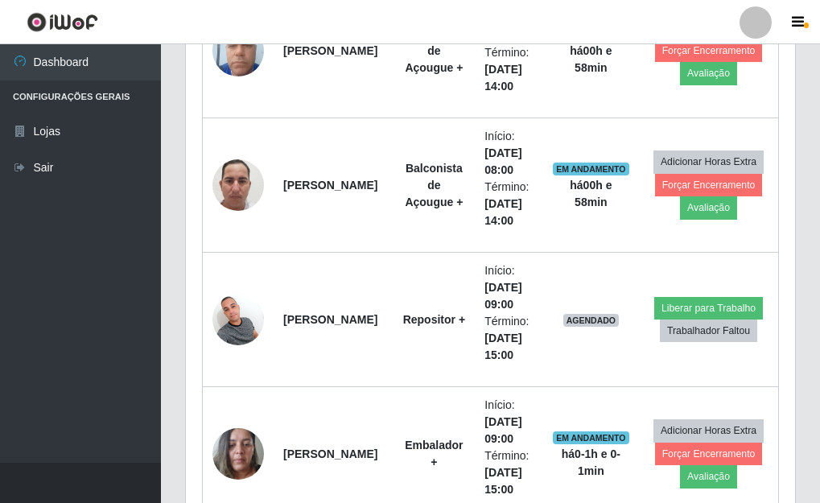
scroll to position [1969, 0]
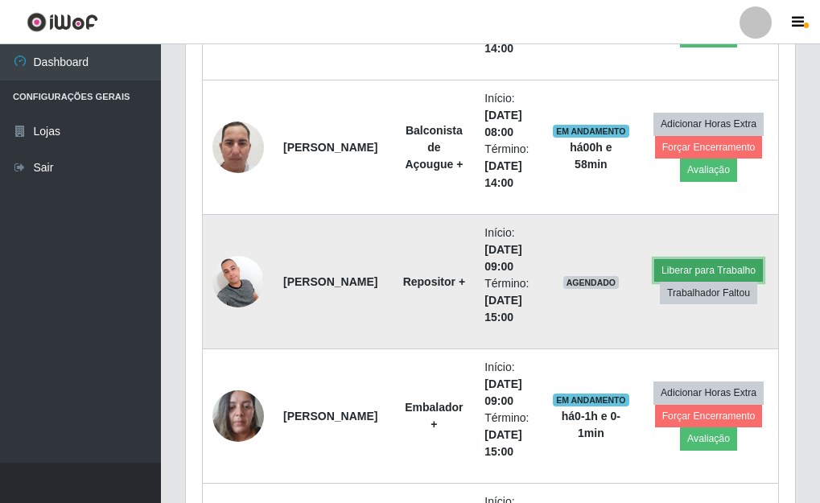
click at [680, 269] on button "Liberar para Trabalho" at bounding box center [708, 270] width 109 height 23
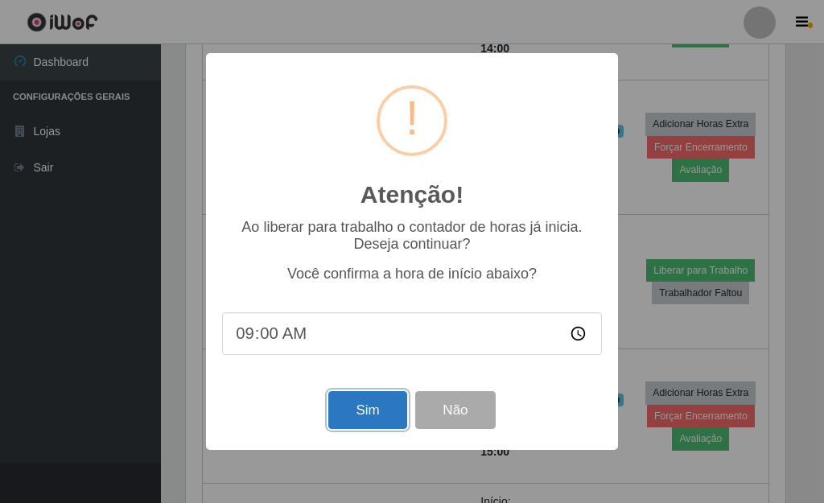
click at [371, 415] on button "Sim" at bounding box center [367, 410] width 78 height 38
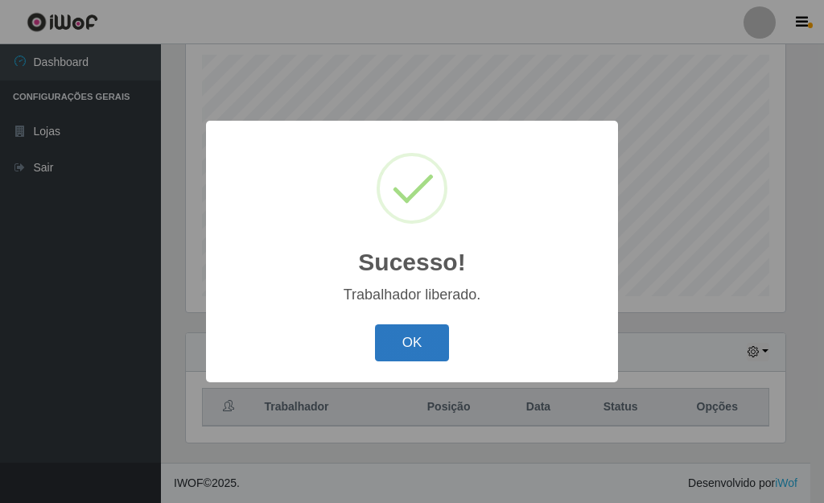
click at [398, 356] on button "OK" at bounding box center [412, 343] width 75 height 38
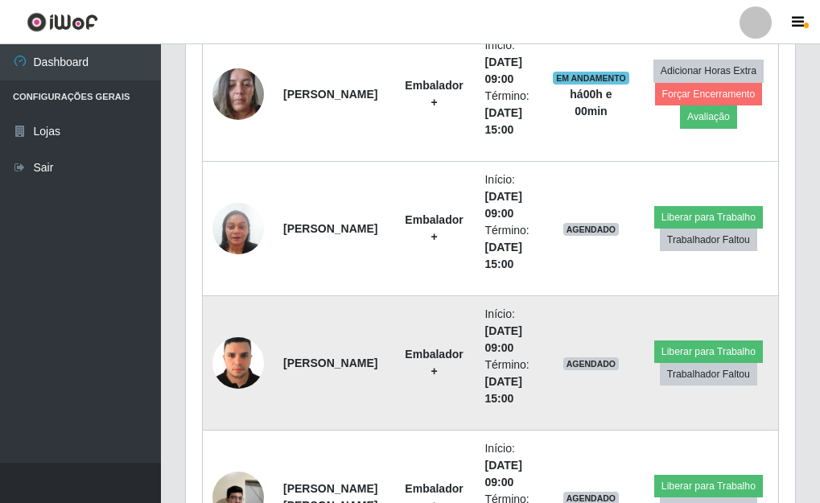
scroll to position [2372, 0]
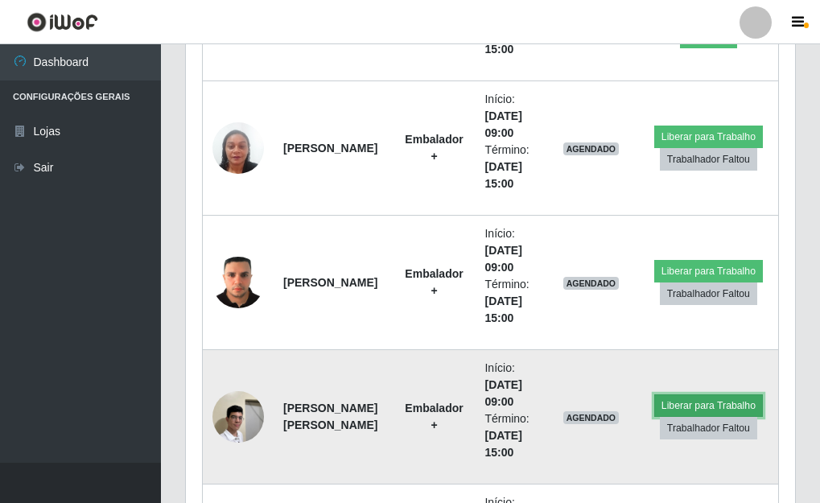
click at [680, 400] on button "Liberar para Trabalho" at bounding box center [708, 405] width 109 height 23
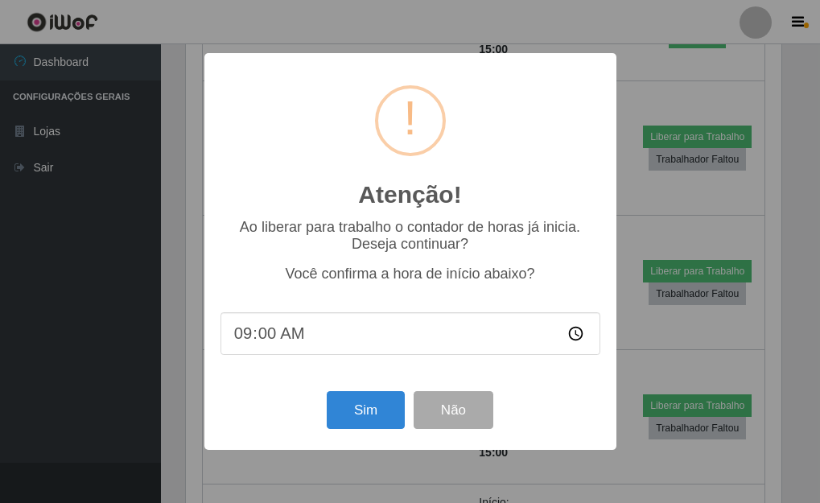
scroll to position [334, 600]
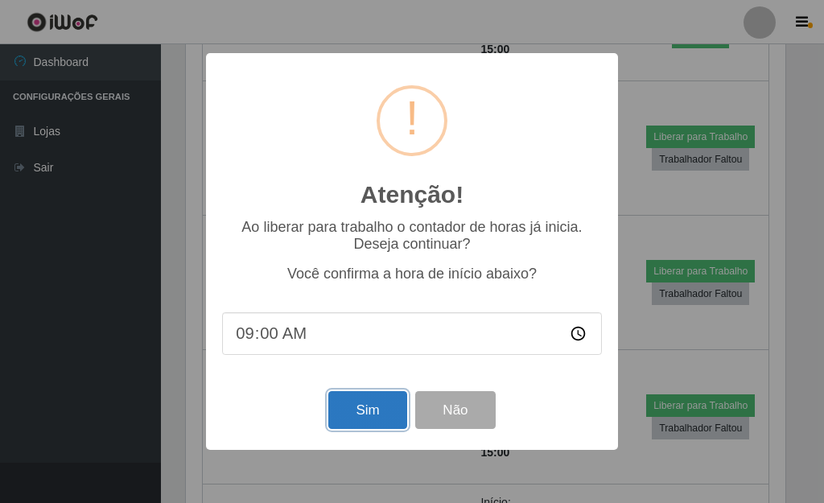
click at [373, 418] on button "Sim" at bounding box center [367, 410] width 78 height 38
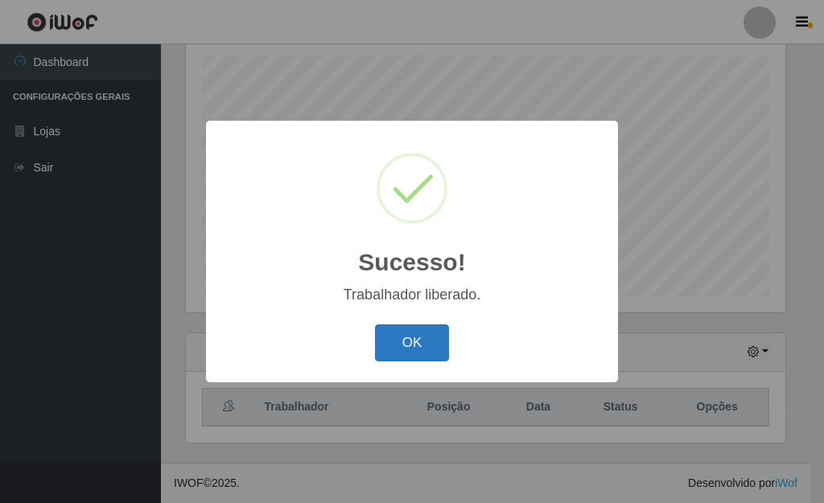
click at [403, 347] on button "OK" at bounding box center [412, 343] width 75 height 38
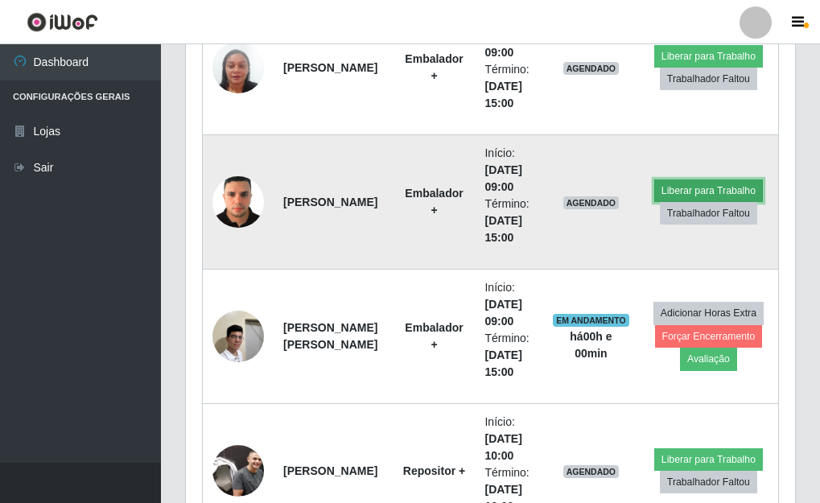
click at [700, 195] on button "Liberar para Trabalho" at bounding box center [708, 190] width 109 height 23
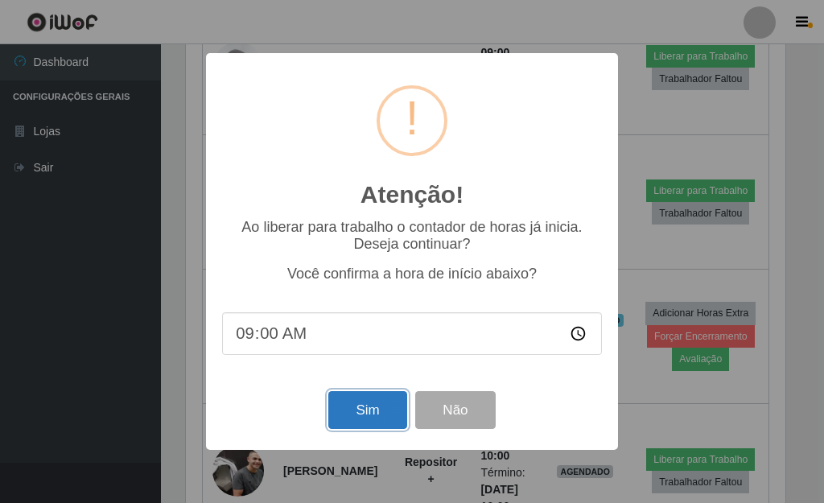
click at [354, 414] on button "Sim" at bounding box center [367, 410] width 78 height 38
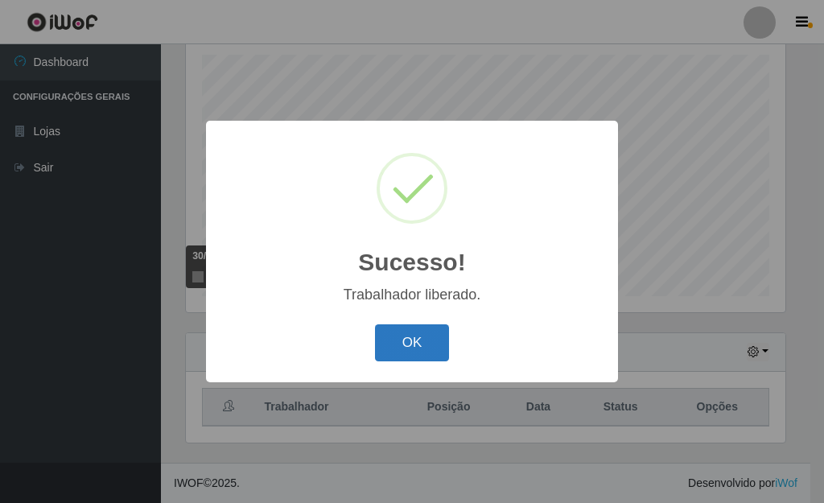
click at [413, 357] on button "OK" at bounding box center [412, 343] width 75 height 38
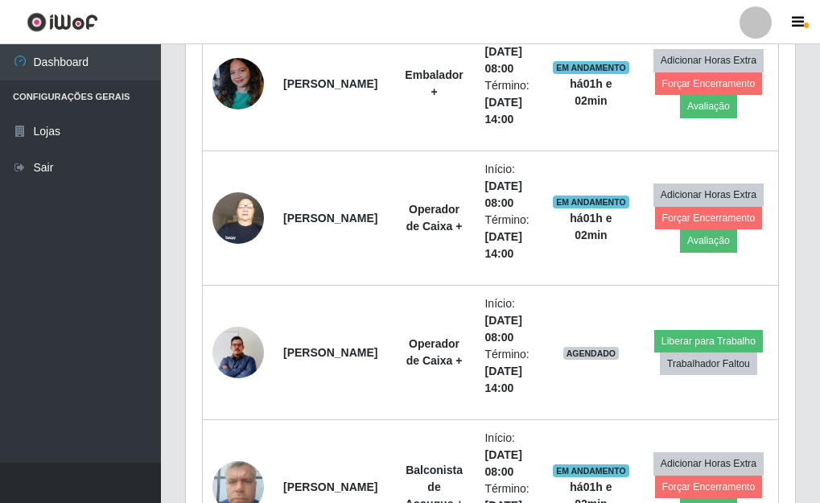
scroll to position [1486, 0]
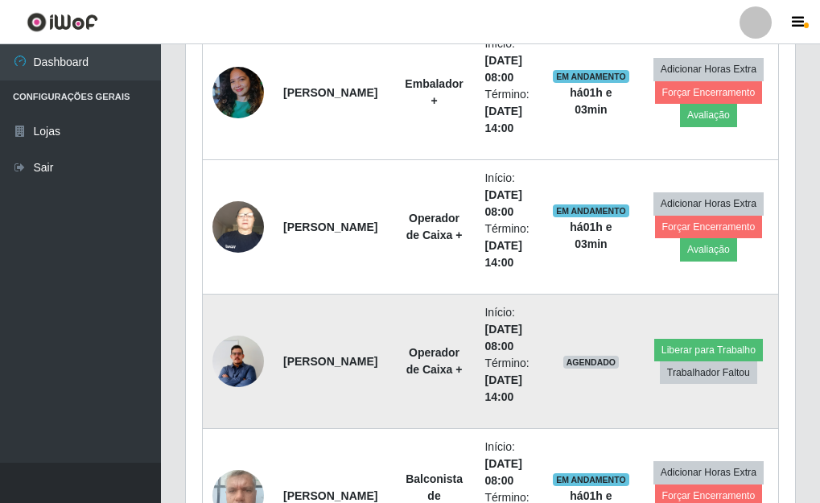
click at [237, 361] on img at bounding box center [238, 361] width 52 height 66
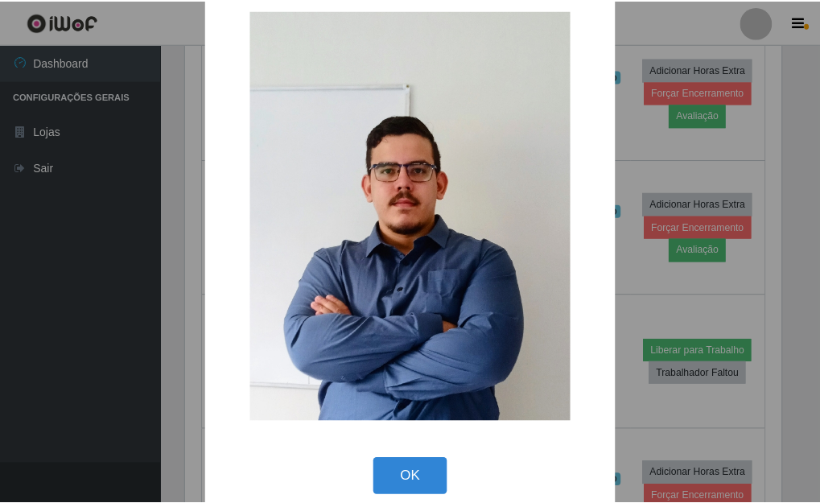
scroll to position [49, 0]
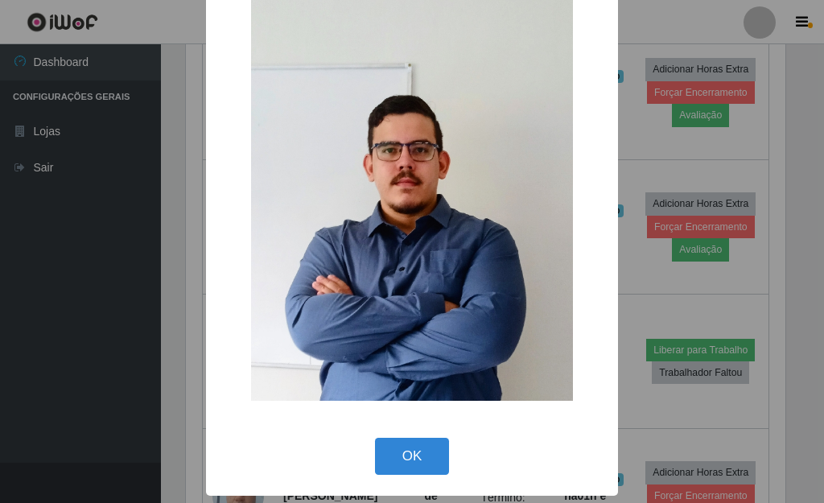
click at [618, 259] on div "× OK Cancel" at bounding box center [412, 251] width 824 height 503
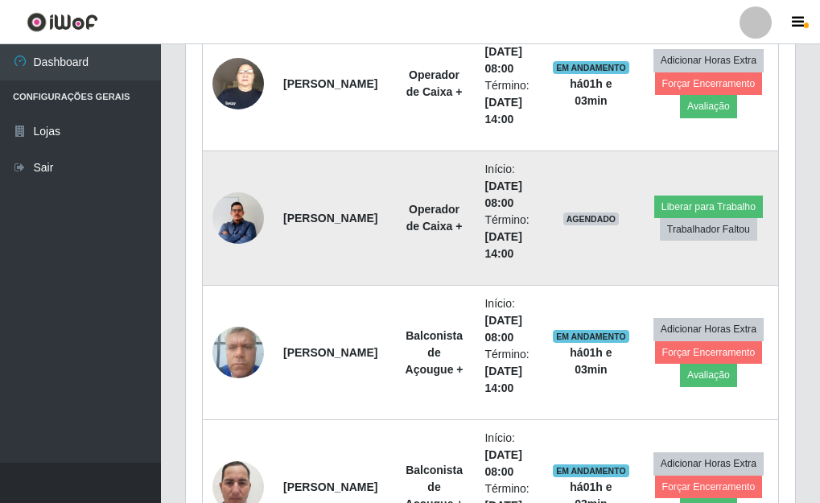
scroll to position [1647, 0]
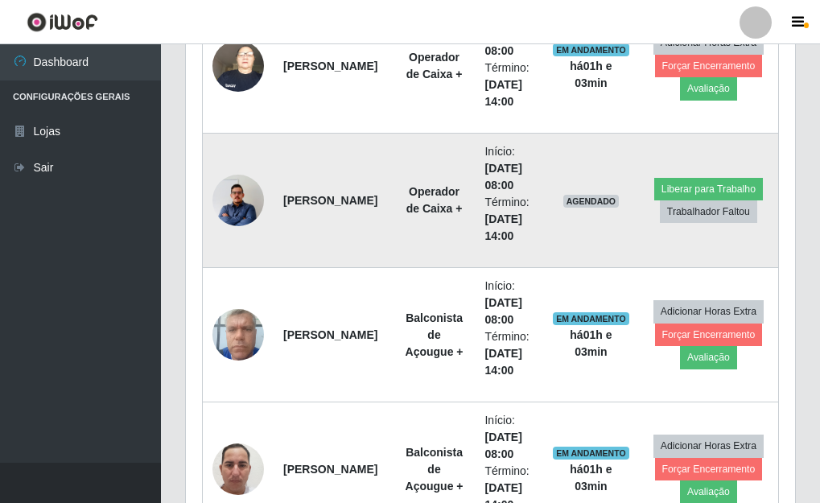
click at [235, 200] on img at bounding box center [238, 200] width 52 height 66
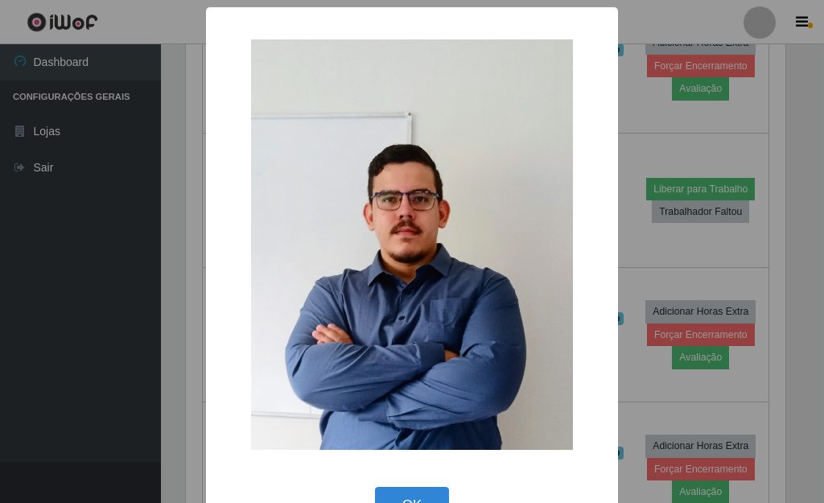
click at [629, 113] on div "× OK Cancel" at bounding box center [412, 251] width 824 height 503
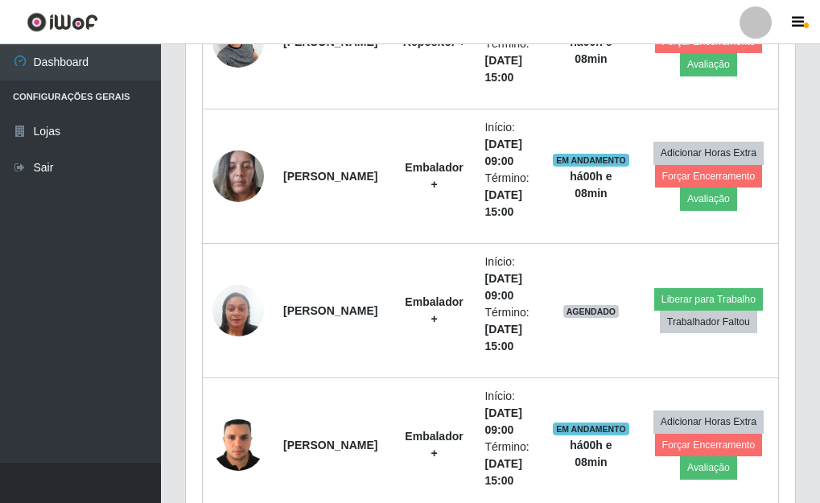
scroll to position [2211, 0]
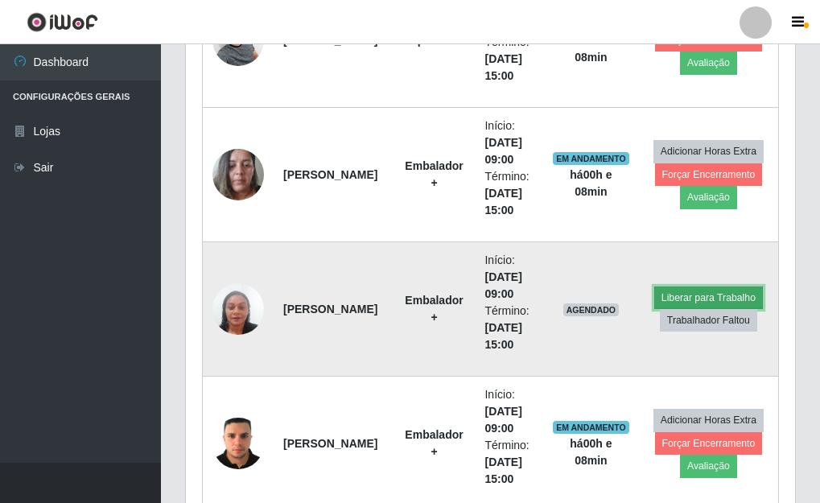
click at [702, 292] on button "Liberar para Trabalho" at bounding box center [708, 298] width 109 height 23
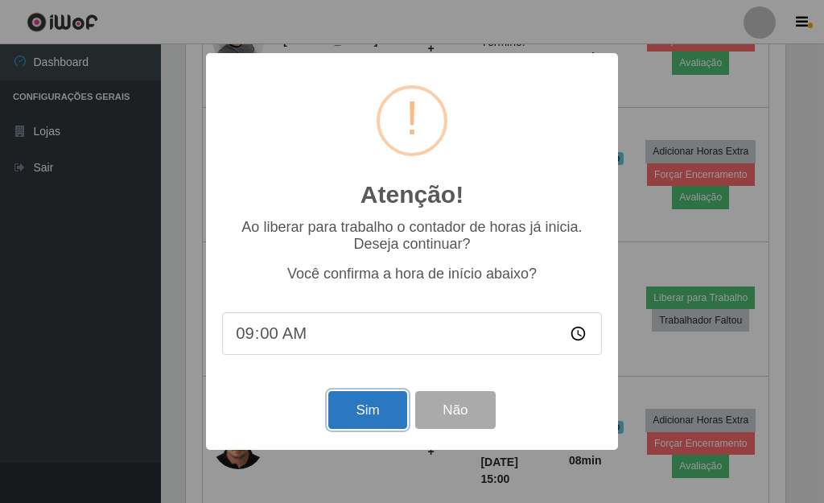
click at [359, 412] on button "Sim" at bounding box center [367, 410] width 78 height 38
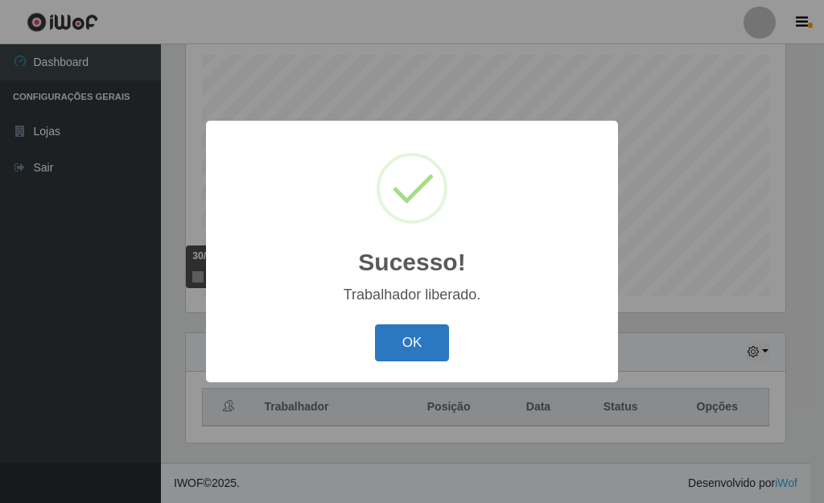
click at [435, 339] on button "OK" at bounding box center [412, 343] width 75 height 38
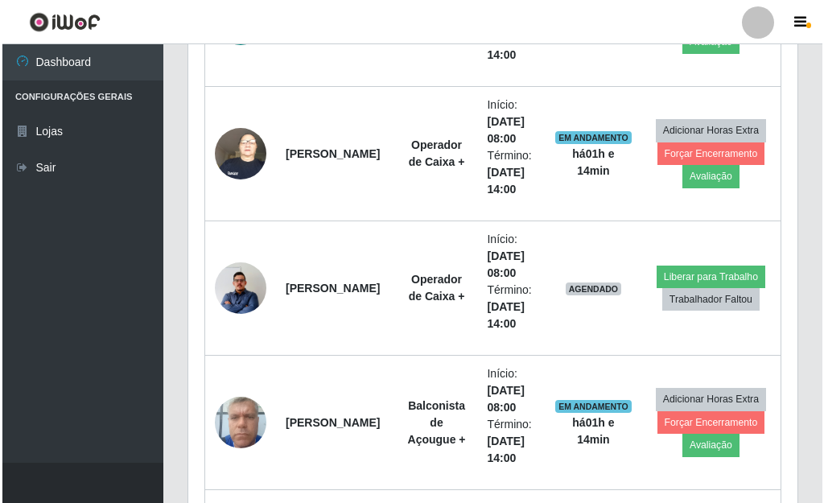
scroll to position [1567, 0]
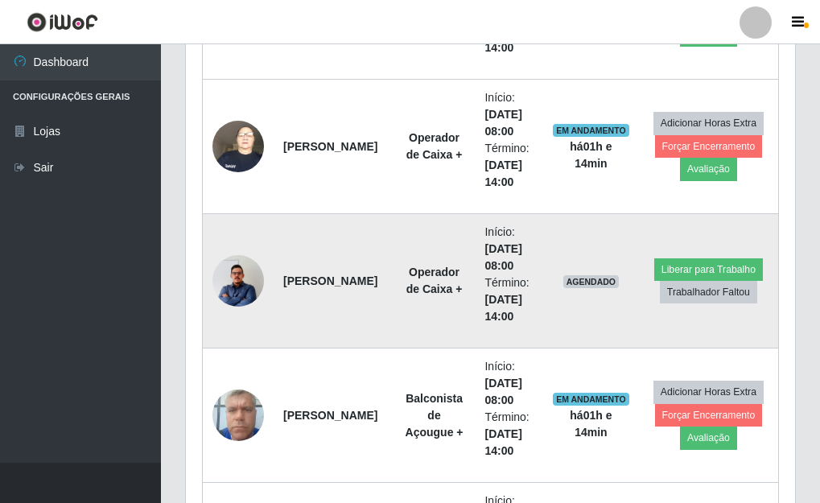
click at [242, 282] on img at bounding box center [238, 281] width 52 height 66
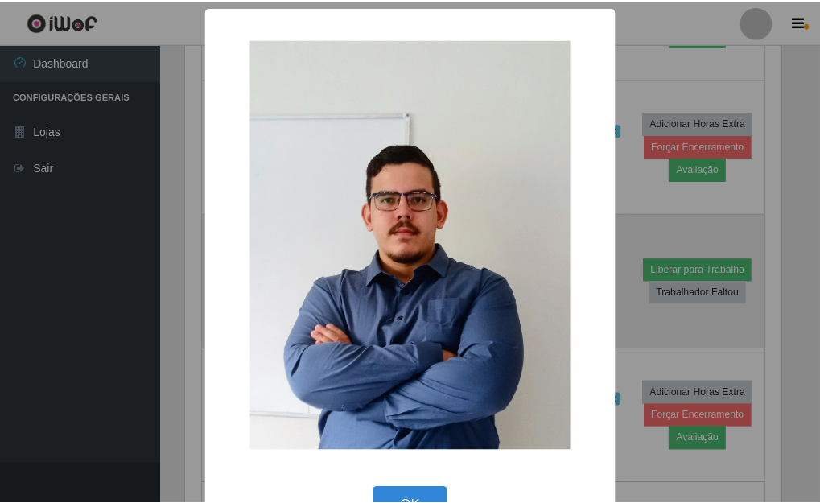
scroll to position [334, 600]
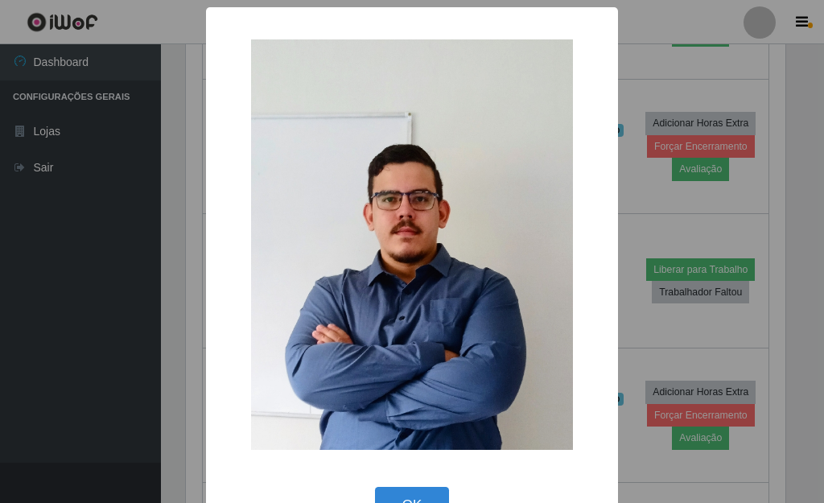
click at [629, 188] on div "× OK Cancel" at bounding box center [412, 251] width 824 height 503
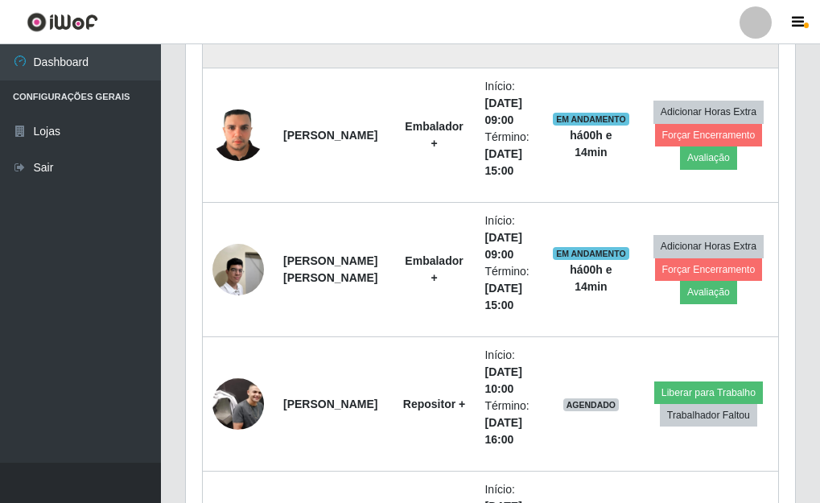
scroll to position [2533, 0]
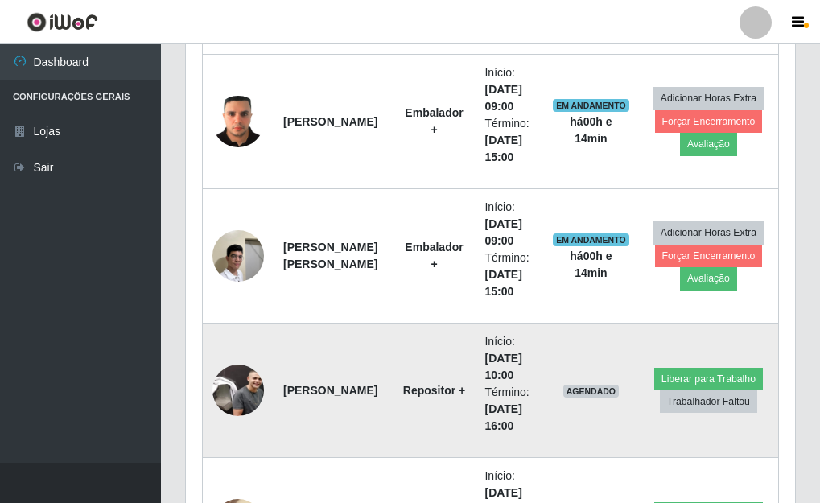
click at [257, 385] on img at bounding box center [238, 391] width 52 height 52
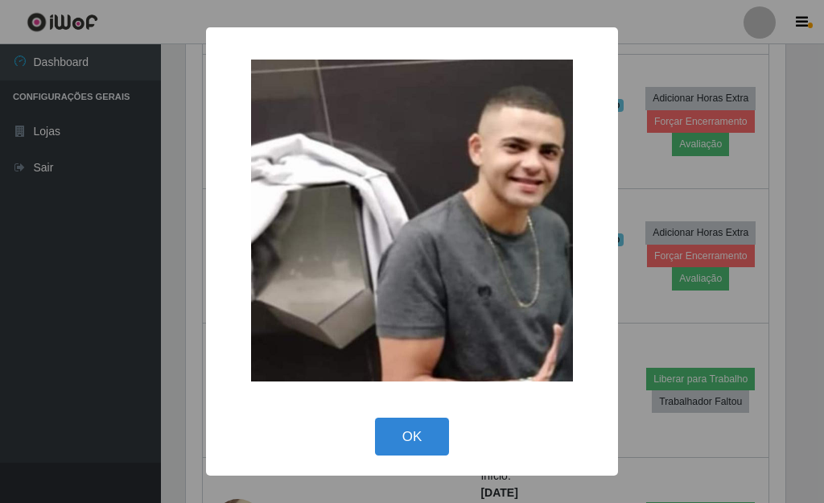
click at [618, 300] on div "× OK Cancel" at bounding box center [412, 251] width 824 height 503
click at [643, 299] on div "× OK Cancel" at bounding box center [412, 251] width 824 height 503
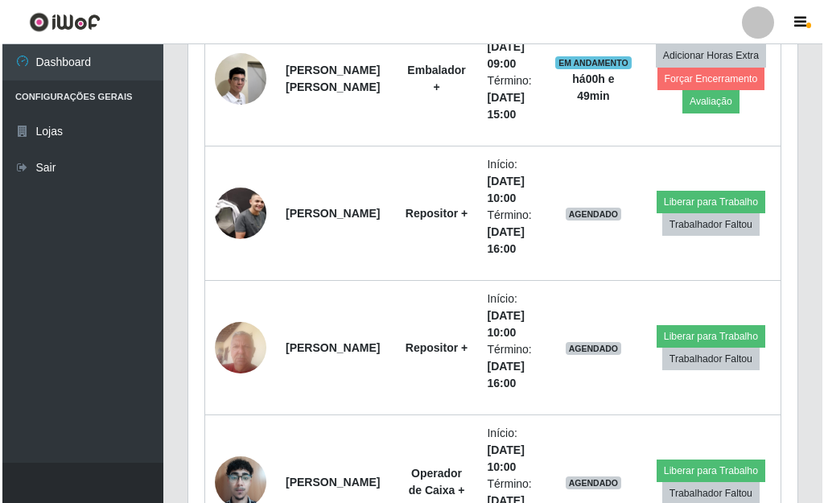
scroll to position [2749, 0]
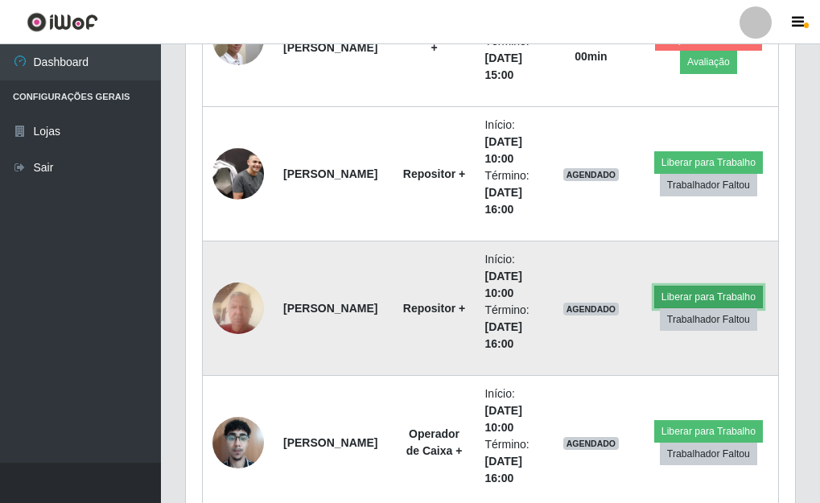
click at [731, 296] on button "Liberar para Trabalho" at bounding box center [708, 297] width 109 height 23
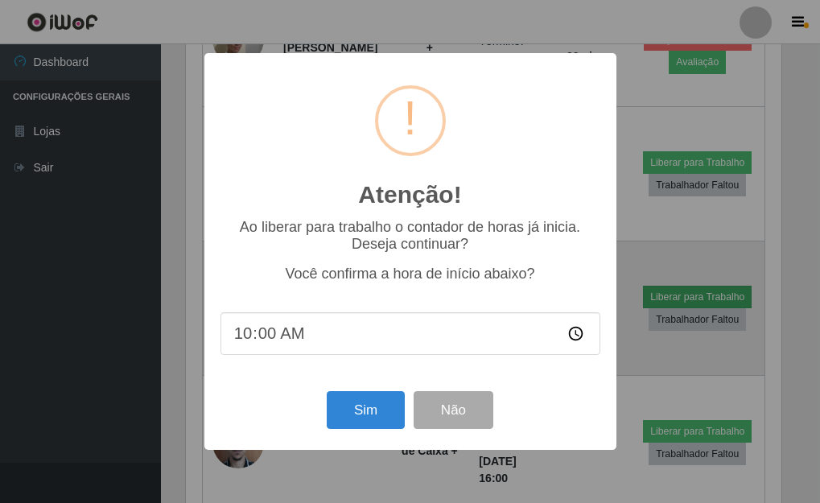
scroll to position [334, 600]
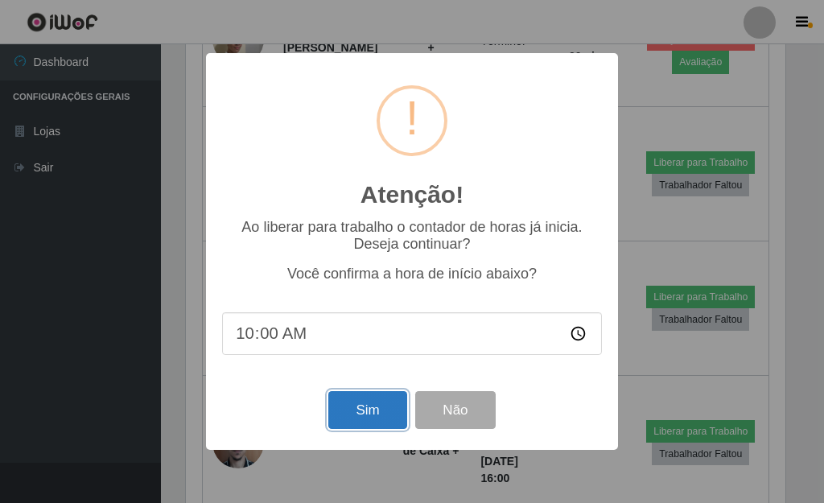
click at [379, 410] on button "Sim" at bounding box center [367, 410] width 78 height 38
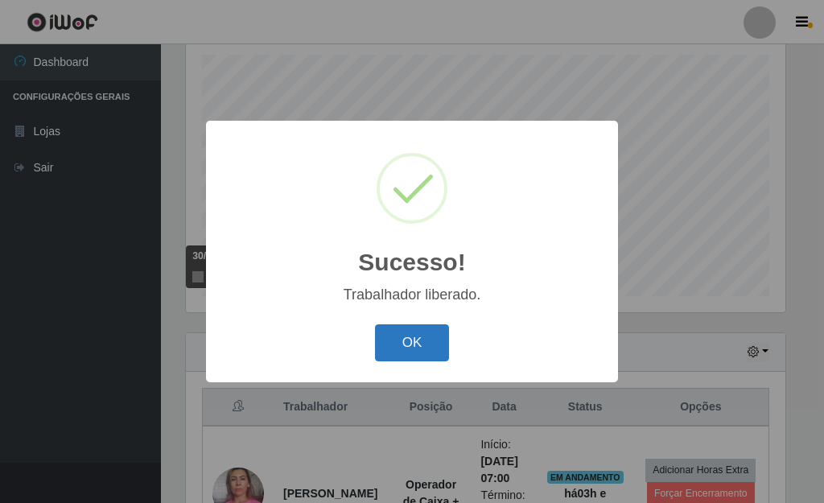
click at [411, 344] on button "OK" at bounding box center [412, 343] width 75 height 38
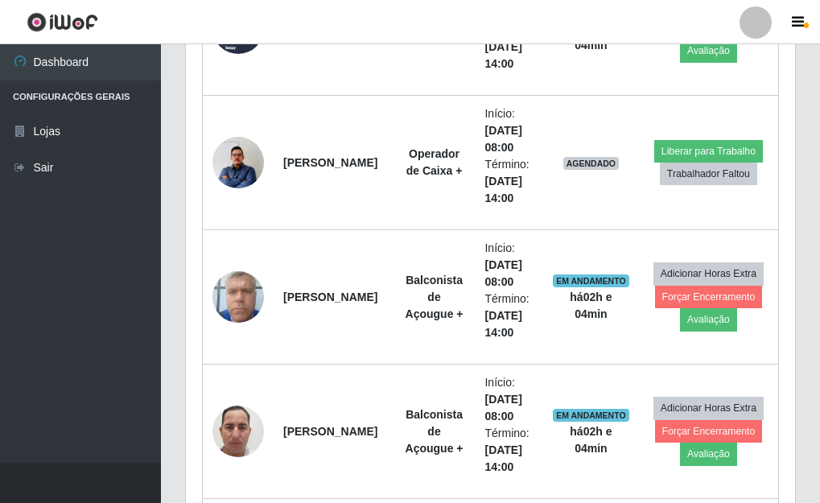
scroll to position [1646, 0]
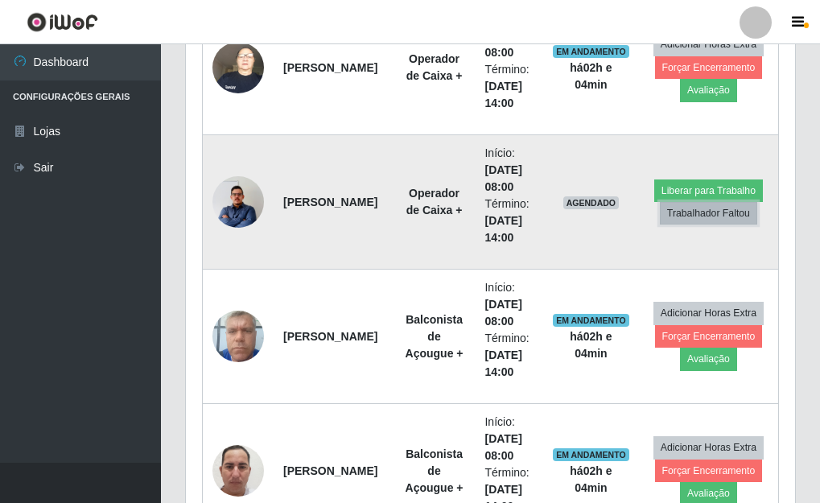
click at [699, 215] on button "Trabalhador Faltou" at bounding box center [708, 213] width 97 height 23
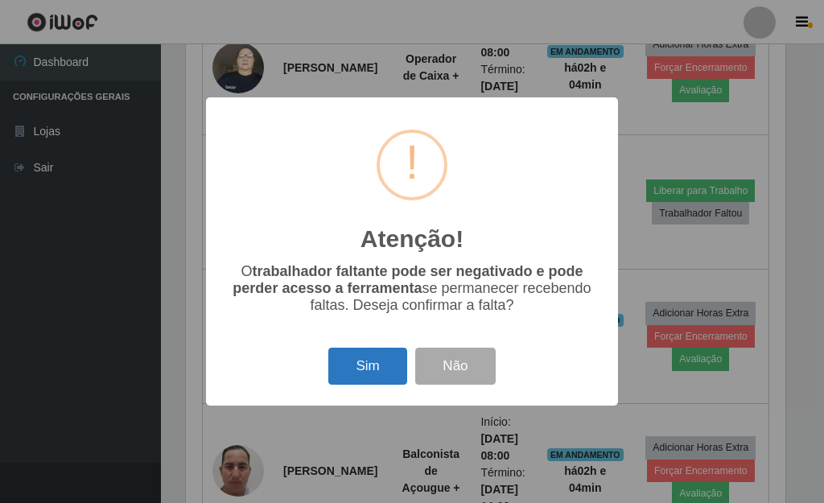
click at [382, 373] on button "Sim" at bounding box center [367, 367] width 78 height 38
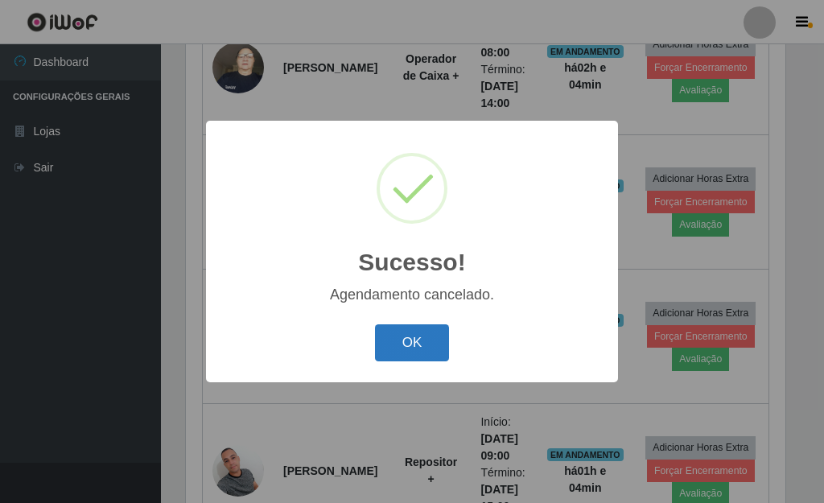
click at [418, 334] on button "OK" at bounding box center [412, 343] width 75 height 38
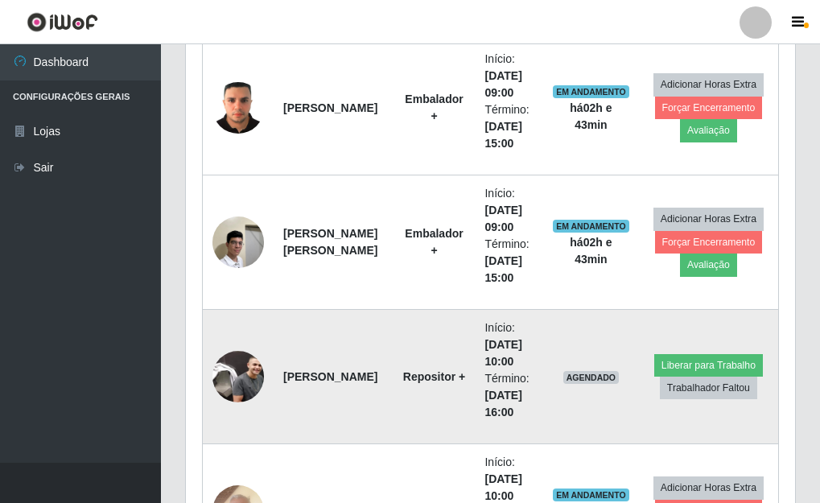
scroll to position [2446, 0]
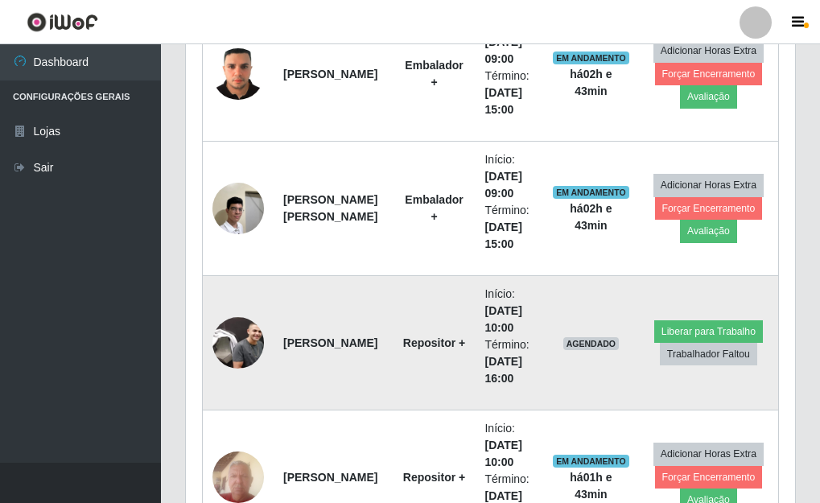
click at [249, 337] on img at bounding box center [238, 343] width 52 height 52
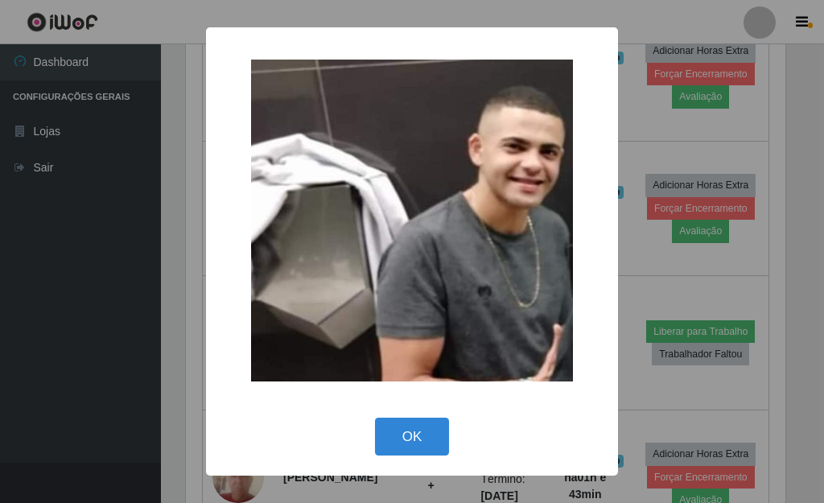
click at [632, 253] on div "× OK Cancel" at bounding box center [412, 251] width 824 height 503
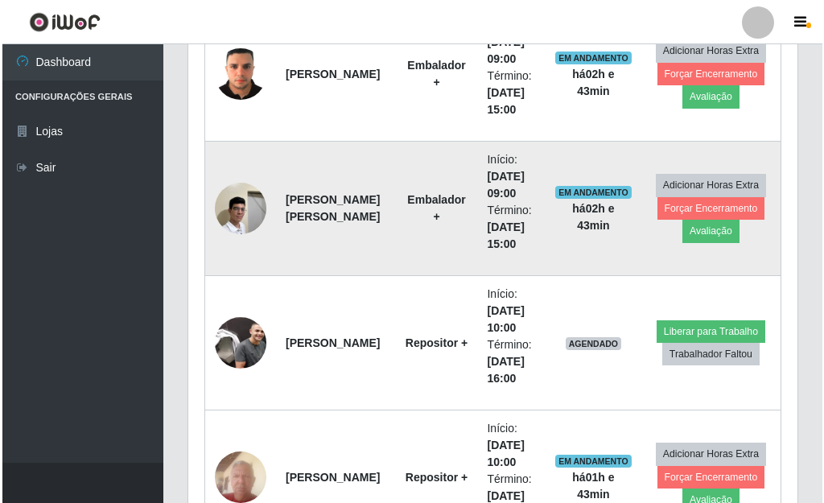
scroll to position [334, 609]
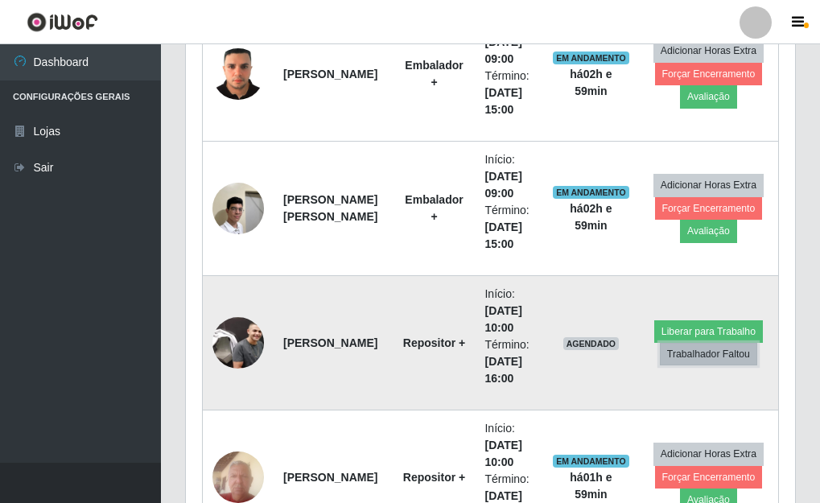
click at [719, 353] on button "Trabalhador Faltou" at bounding box center [708, 354] width 97 height 23
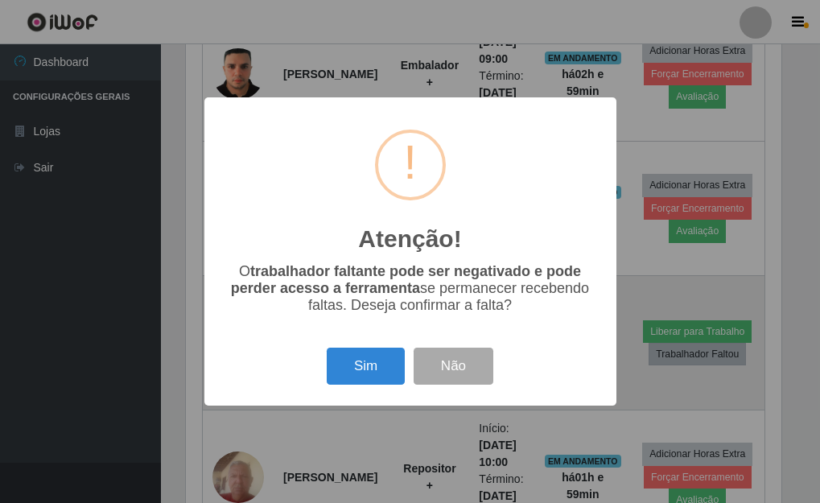
scroll to position [334, 600]
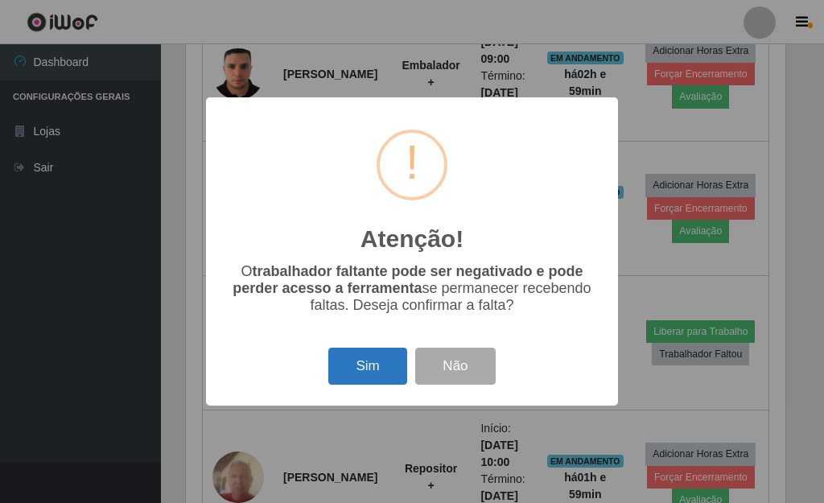
click at [344, 363] on button "Sim" at bounding box center [367, 367] width 78 height 38
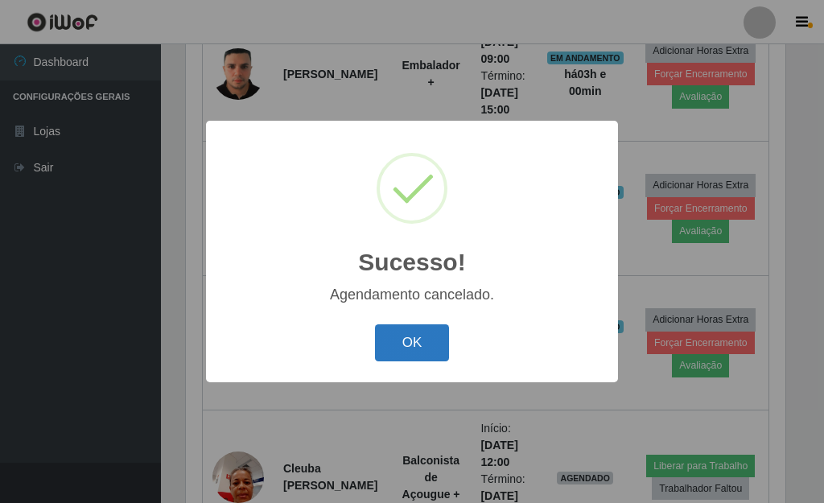
click at [418, 353] on button "OK" at bounding box center [412, 343] width 75 height 38
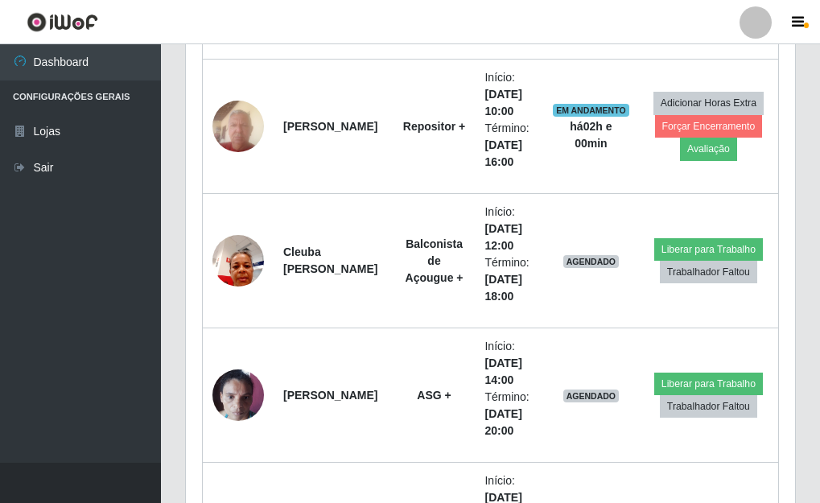
scroll to position [2734, 0]
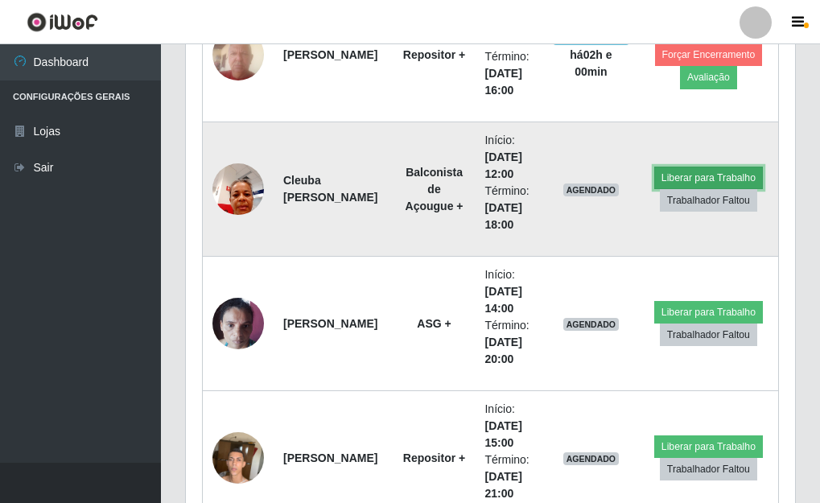
click at [684, 179] on button "Liberar para Trabalho" at bounding box center [708, 178] width 109 height 23
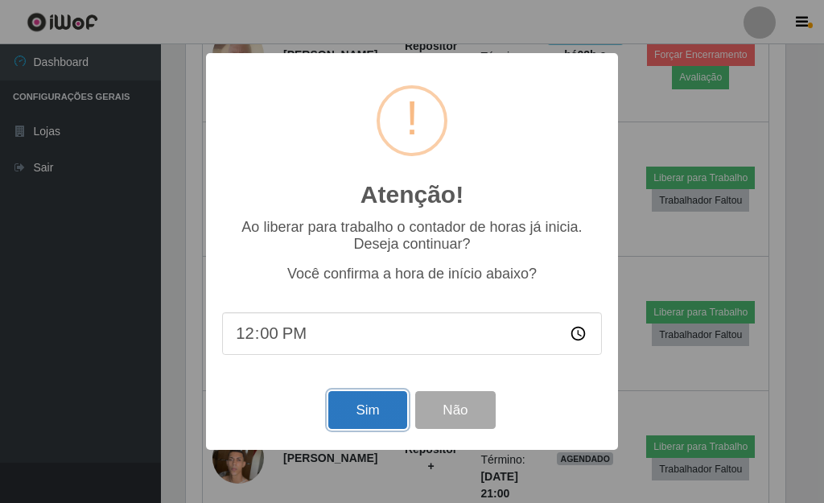
click at [345, 414] on button "Sim" at bounding box center [367, 410] width 78 height 38
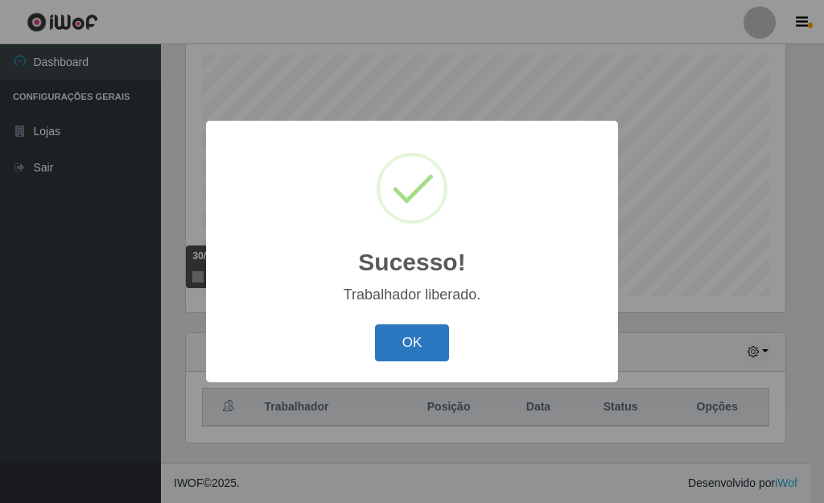
click at [405, 348] on button "OK" at bounding box center [412, 343] width 75 height 38
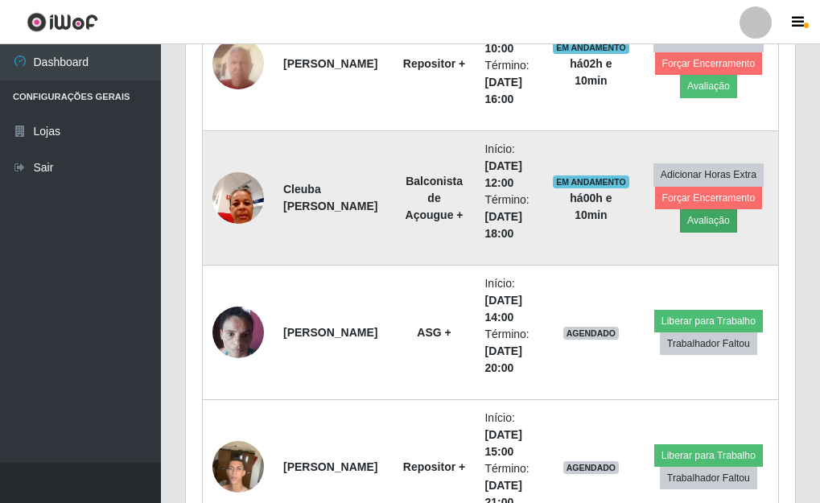
scroll to position [2698, 0]
